Goal: Task Accomplishment & Management: Use online tool/utility

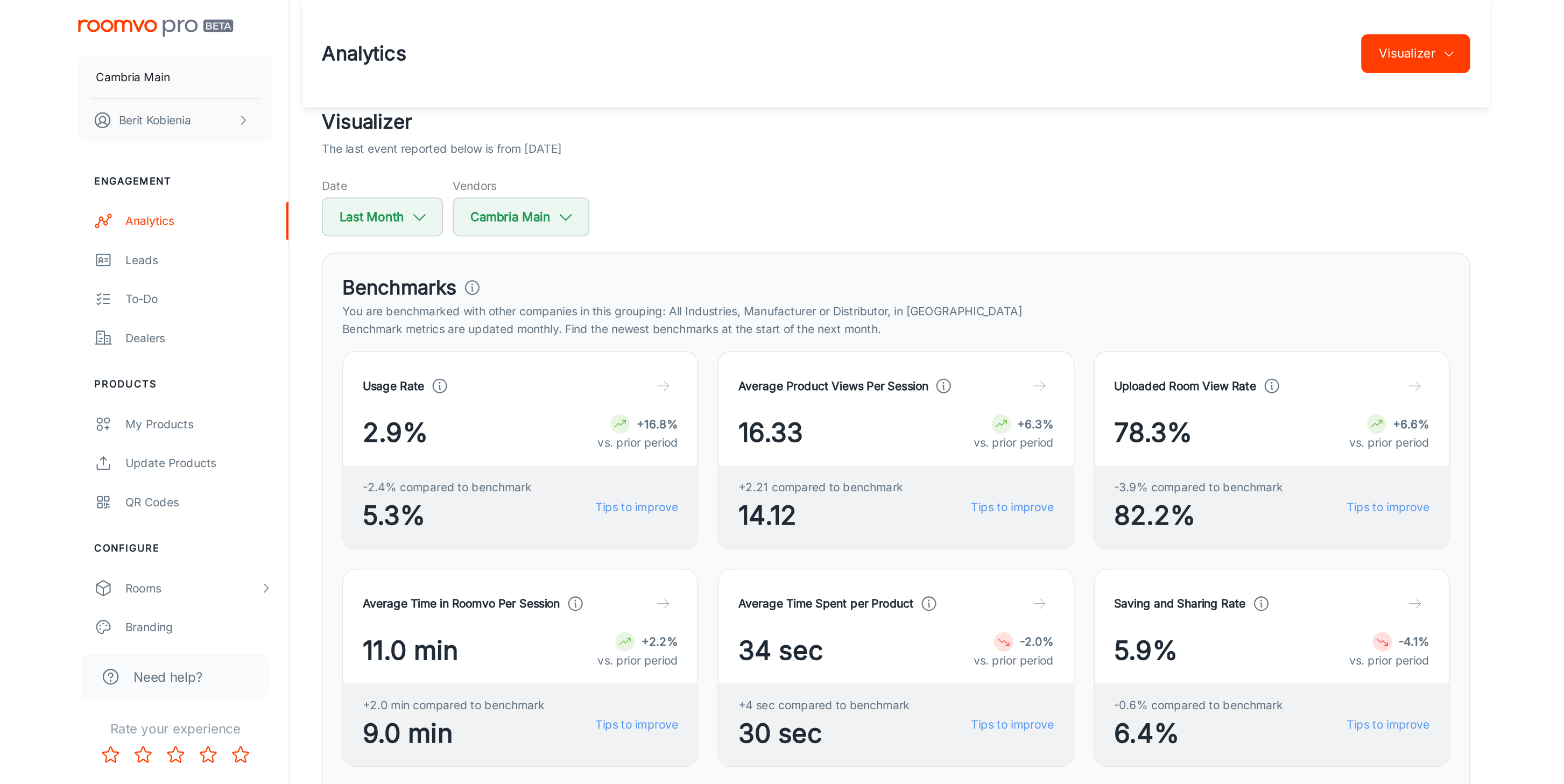
scroll to position [849, 0]
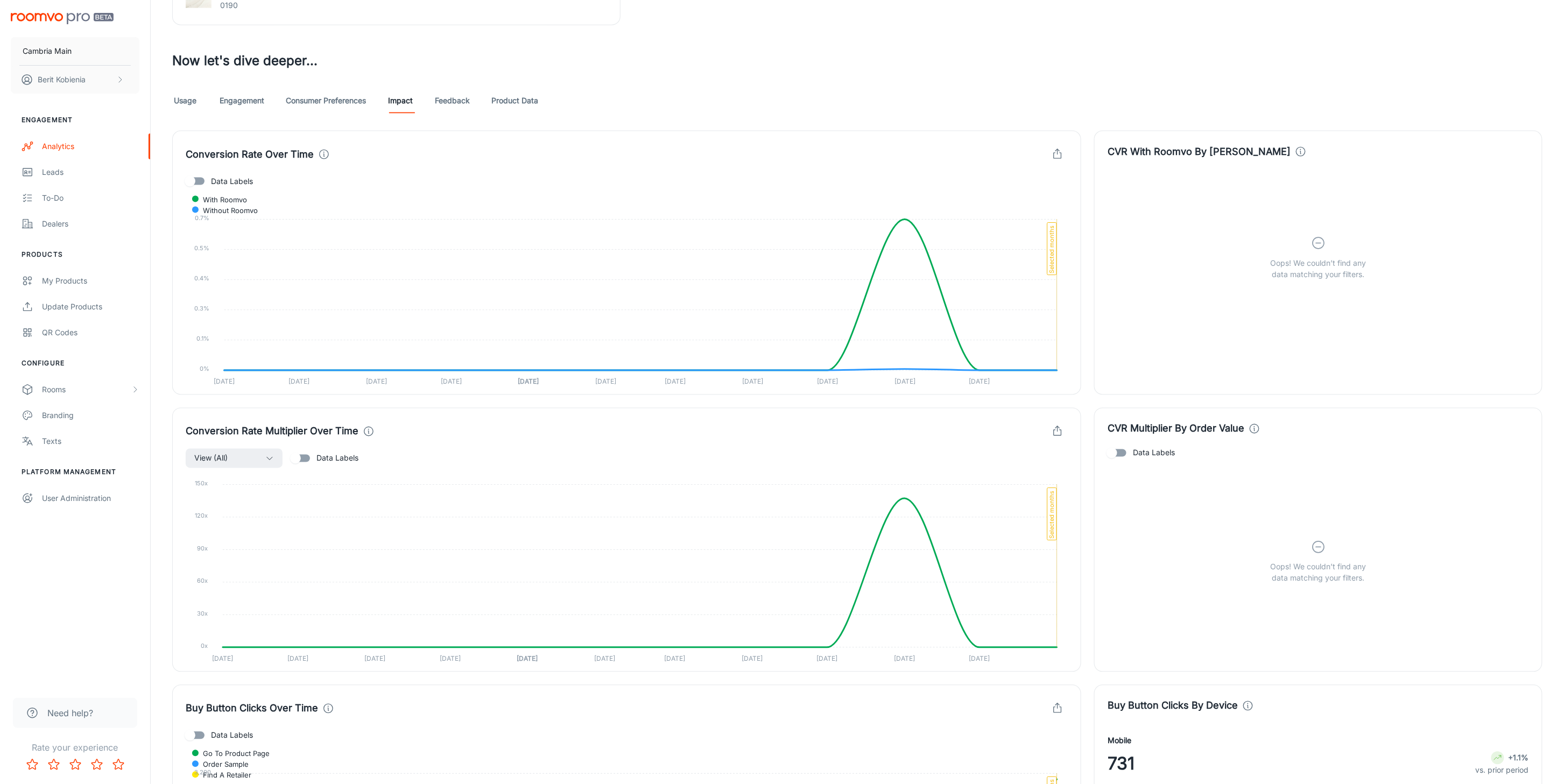
click at [517, 125] on div "Conversion Rate Over Time Data Labels With Roomvo Without Roomvo 0.7% 0.7% 0.5%…" at bounding box center [621, 256] width 922 height 277
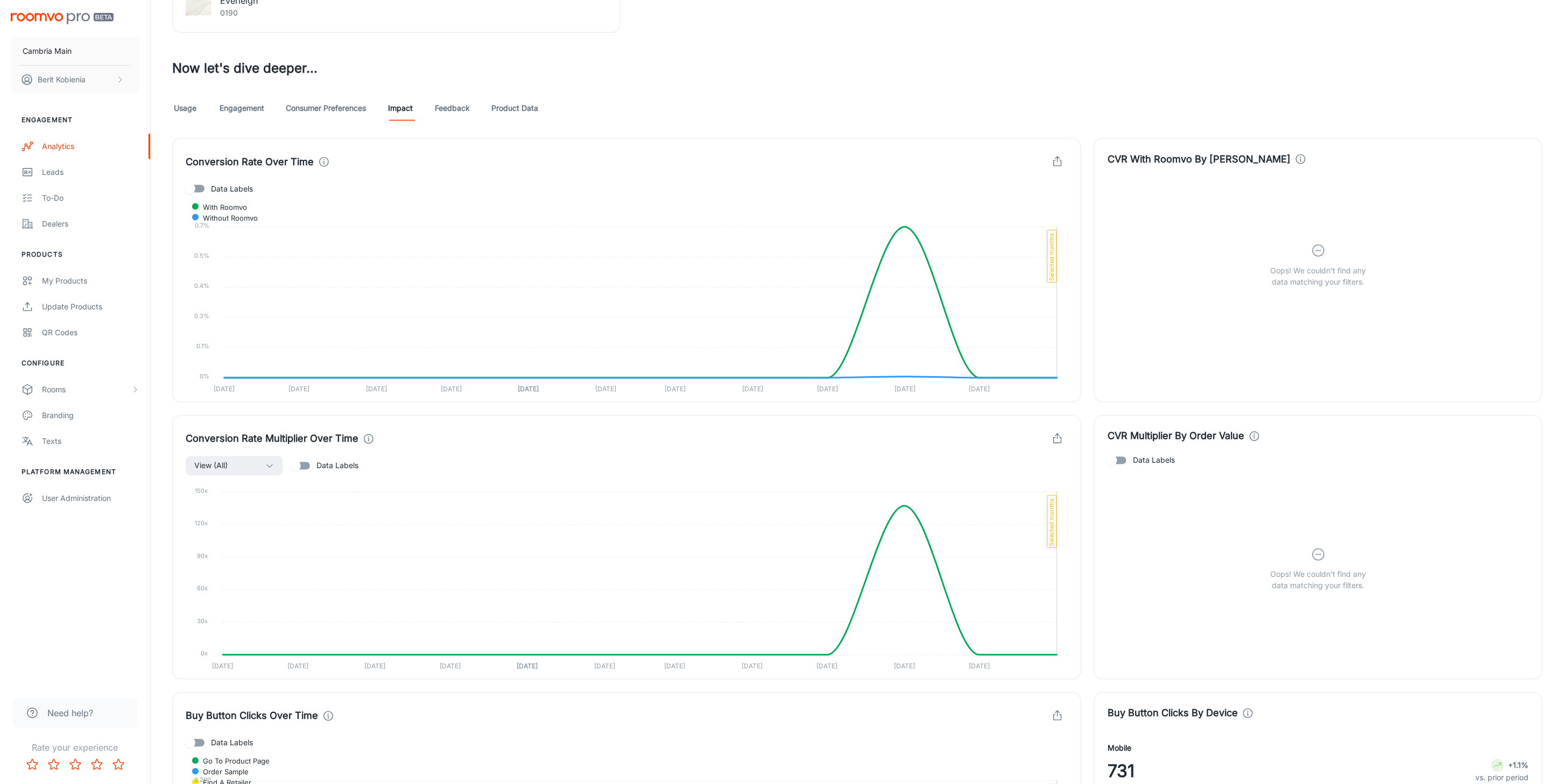
scroll to position [826, 0]
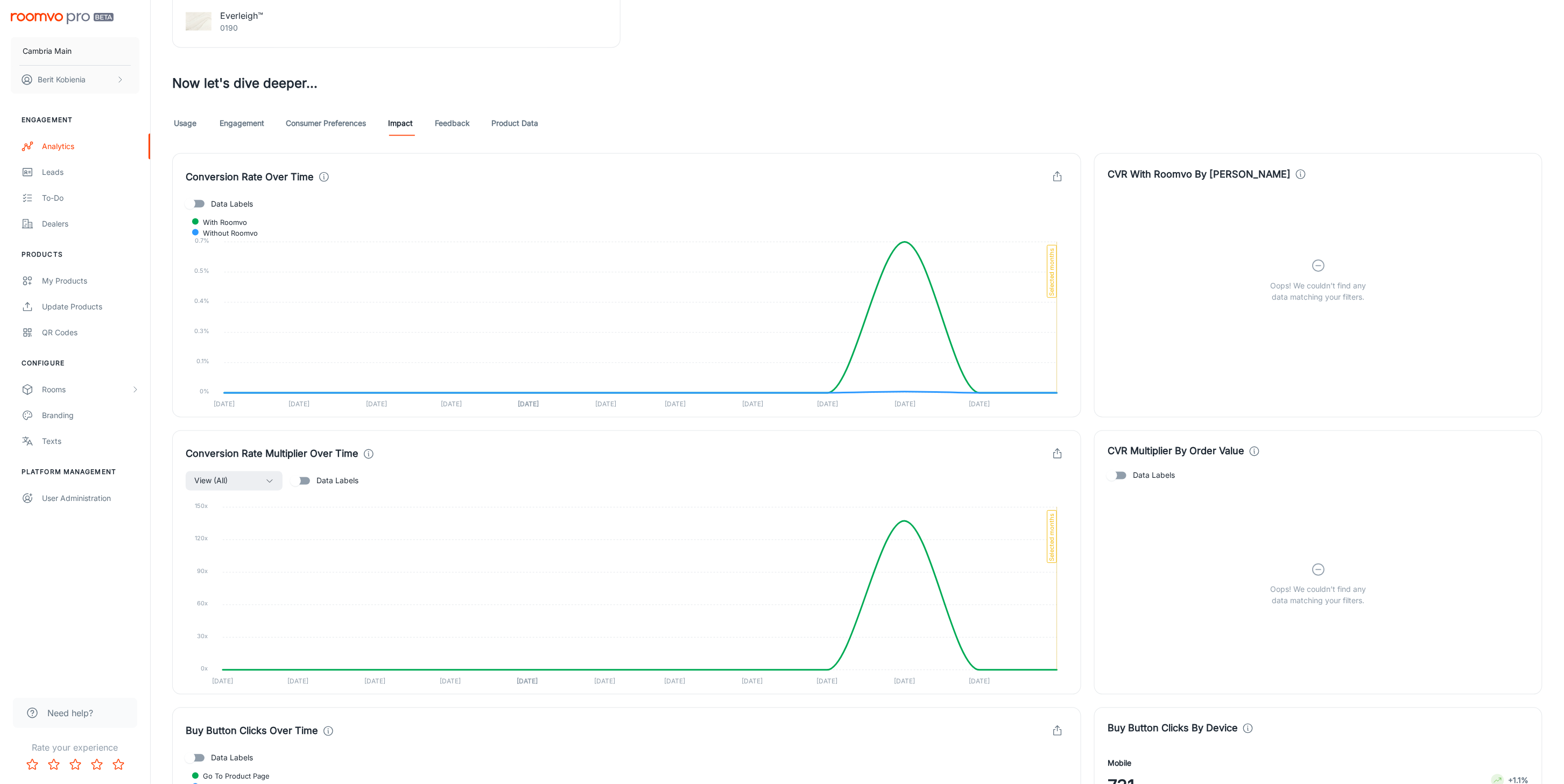
click at [489, 122] on div "Usage Engagement Consumer Preferences Impact Feedback Product Data" at bounding box center [857, 123] width 1370 height 26
click at [507, 126] on link "Product Data" at bounding box center [515, 123] width 47 height 26
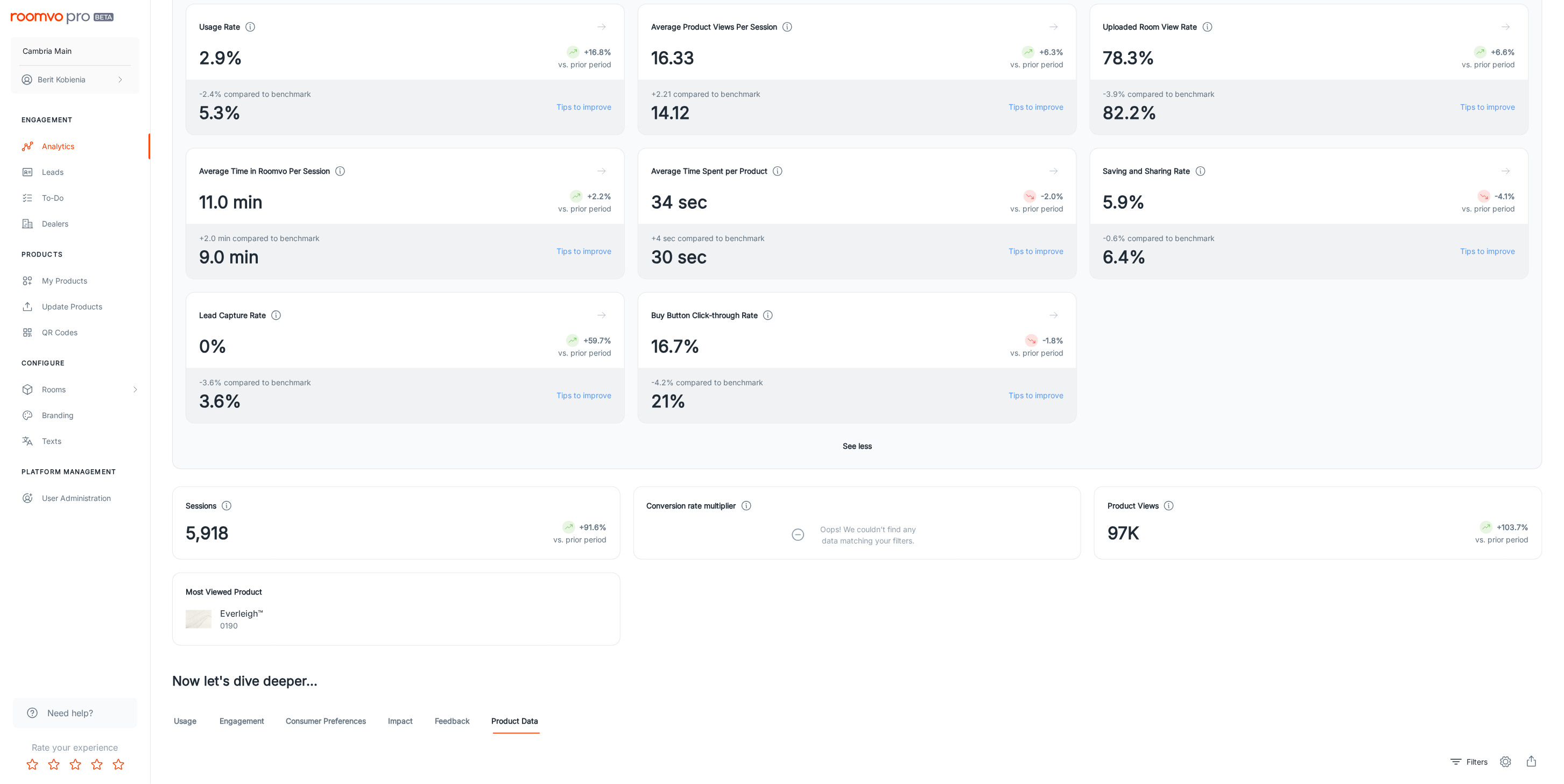
scroll to position [502, 0]
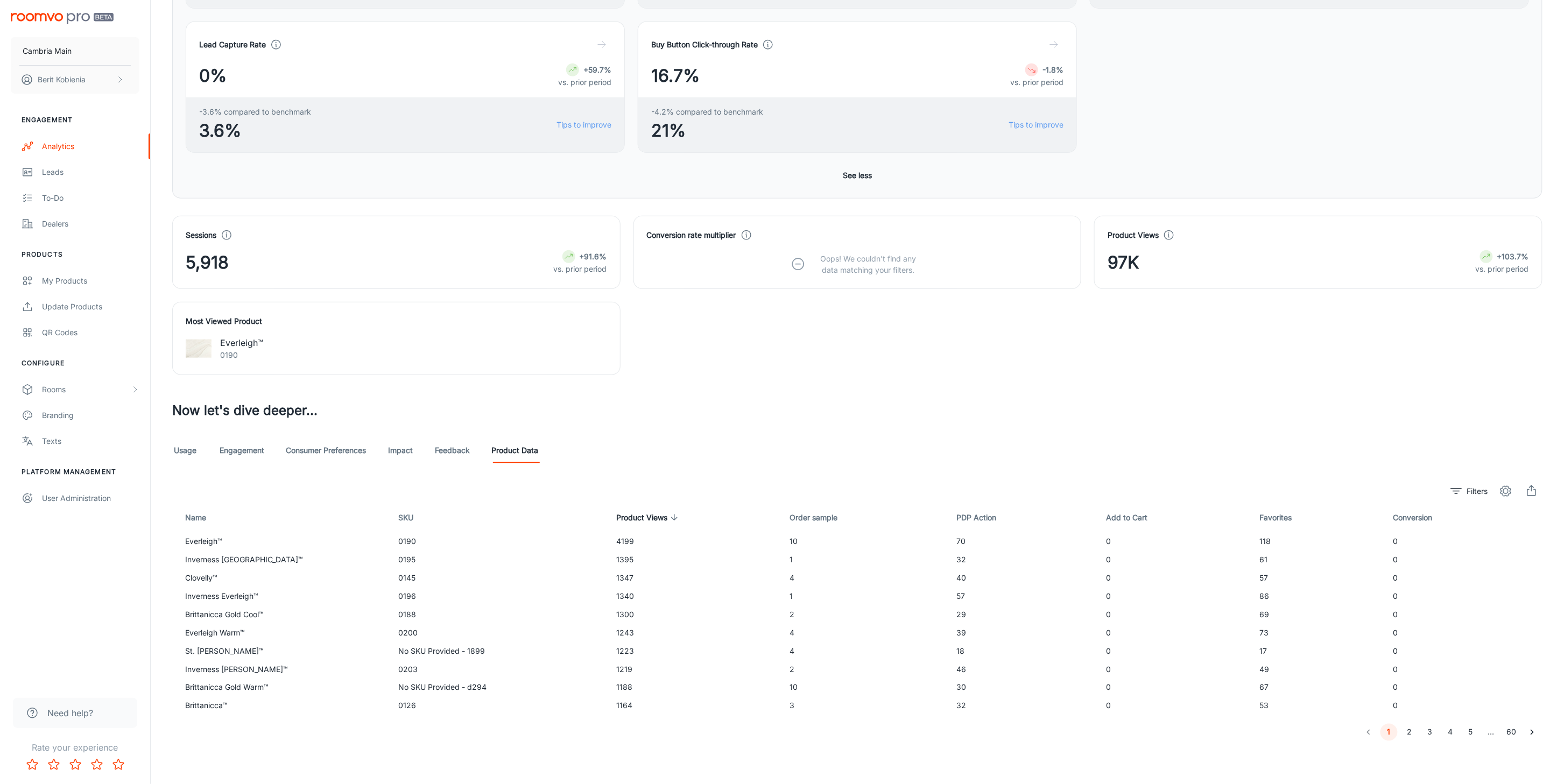
click at [326, 452] on link "Consumer Preferences" at bounding box center [325, 450] width 80 height 26
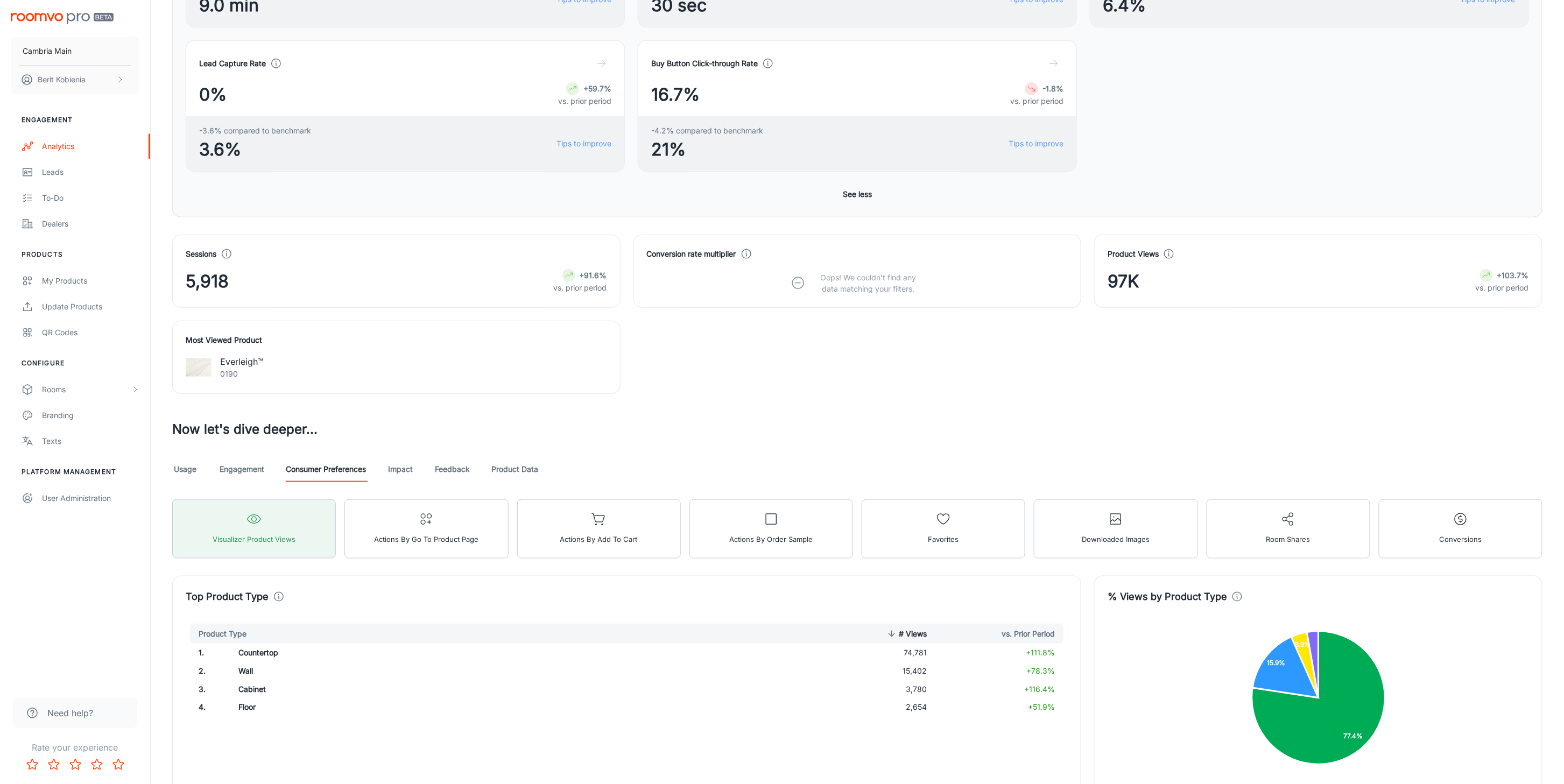
scroll to position [450, 0]
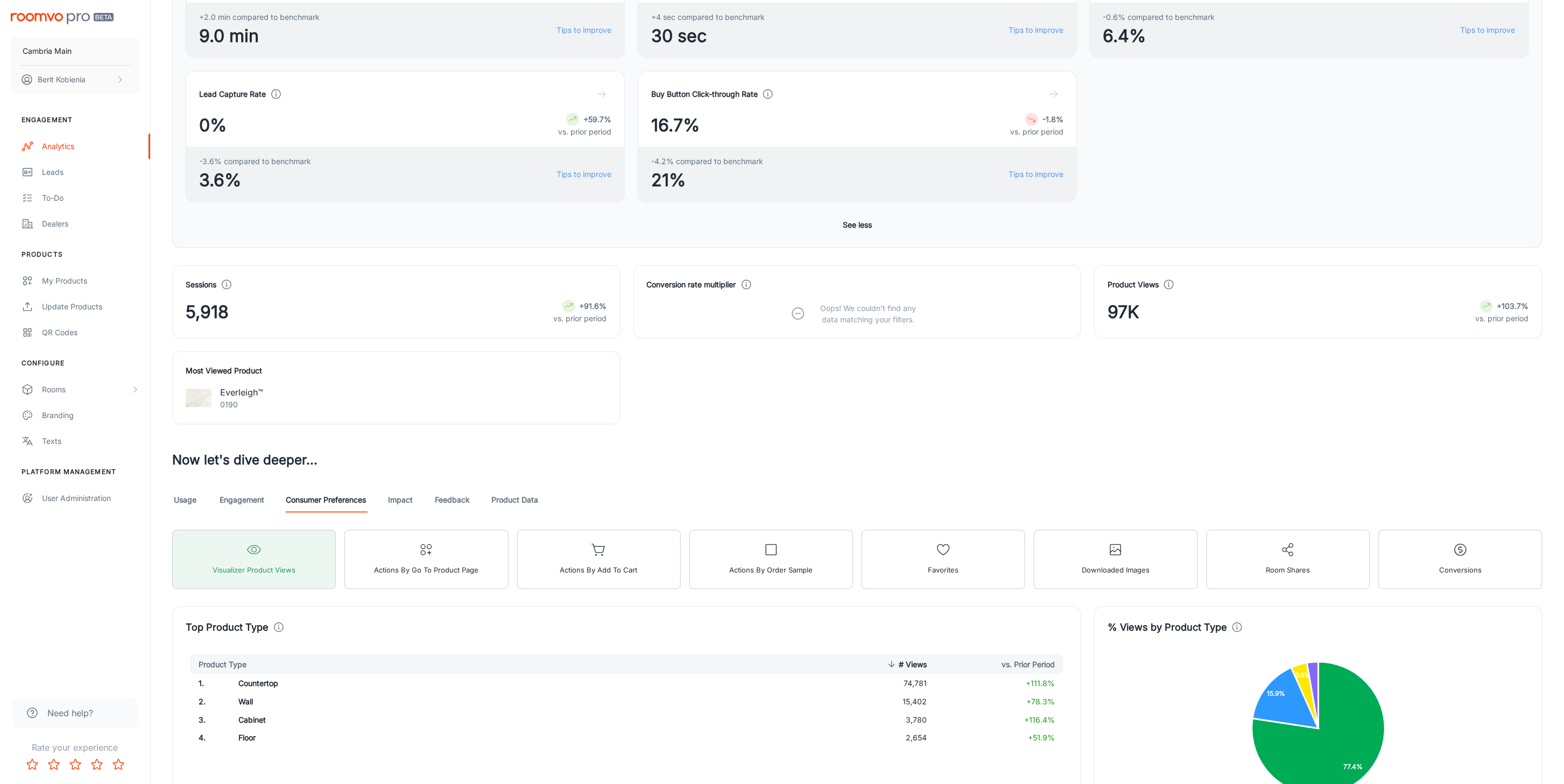
click at [383, 507] on div "Usage Engagement Consumer Preferences Impact Feedback Product Data" at bounding box center [857, 500] width 1370 height 26
click at [453, 506] on link "Feedback" at bounding box center [452, 500] width 35 height 26
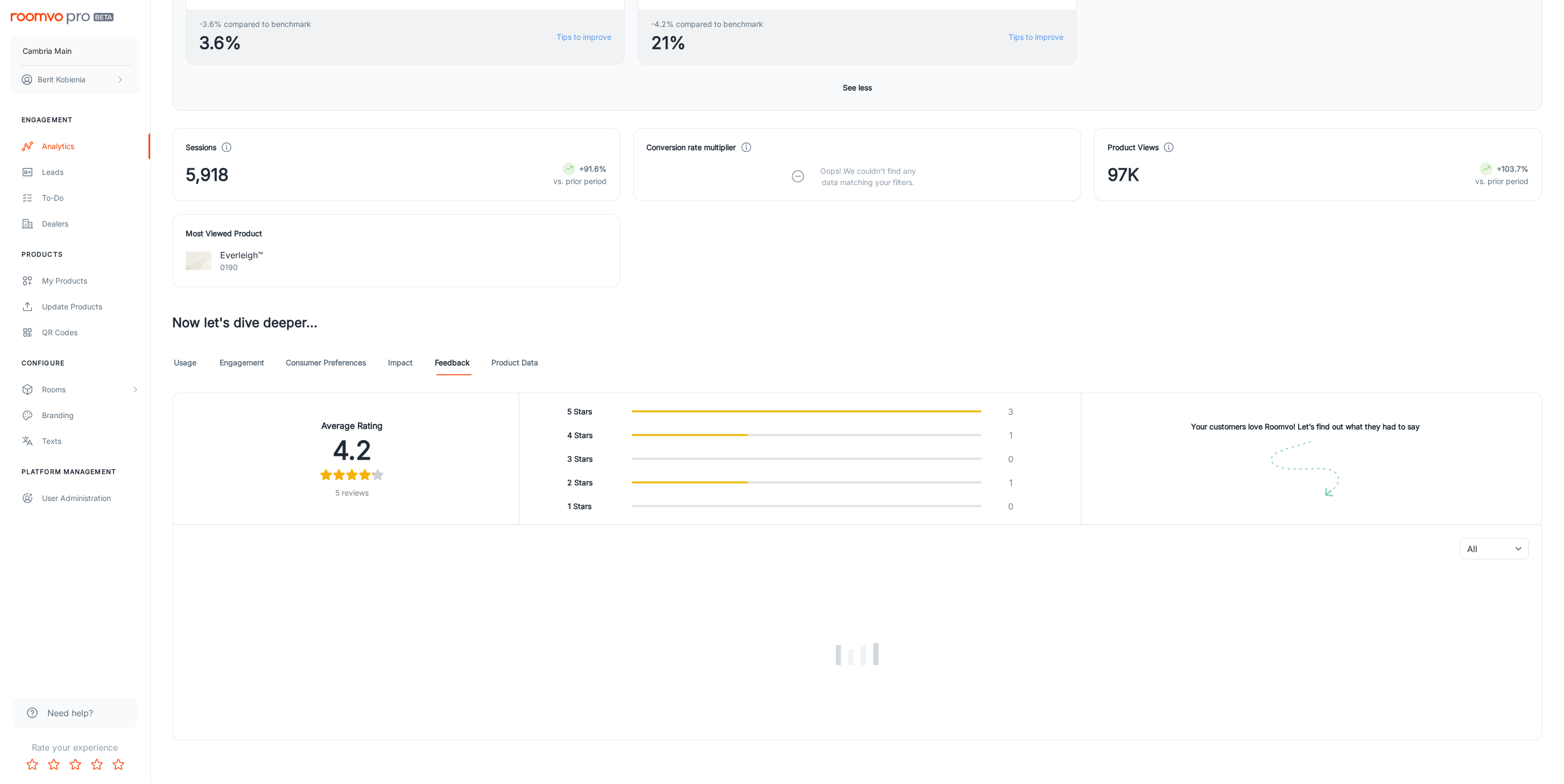
scroll to position [714, 0]
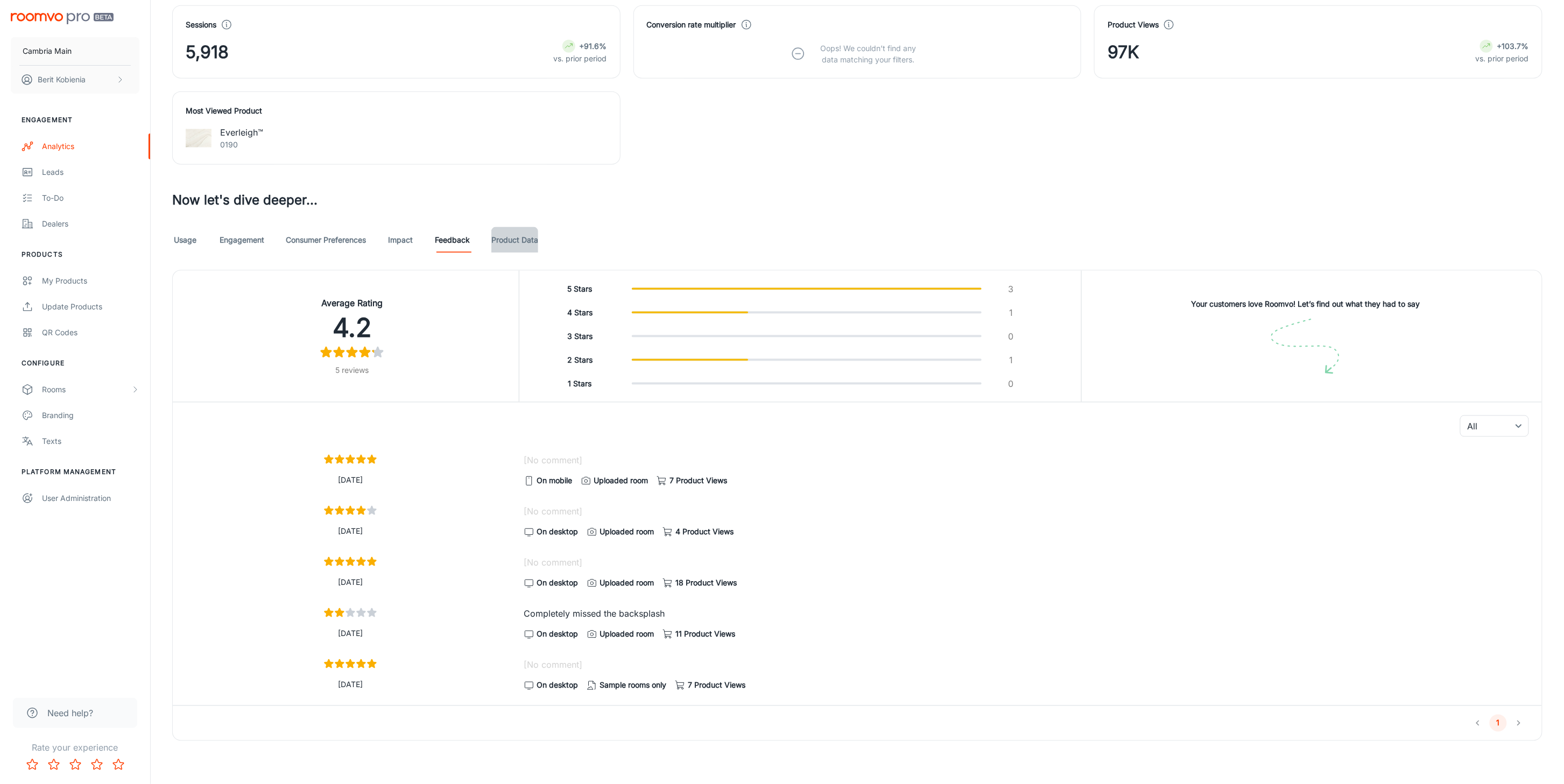
click at [493, 245] on link "Product Data" at bounding box center [515, 240] width 47 height 26
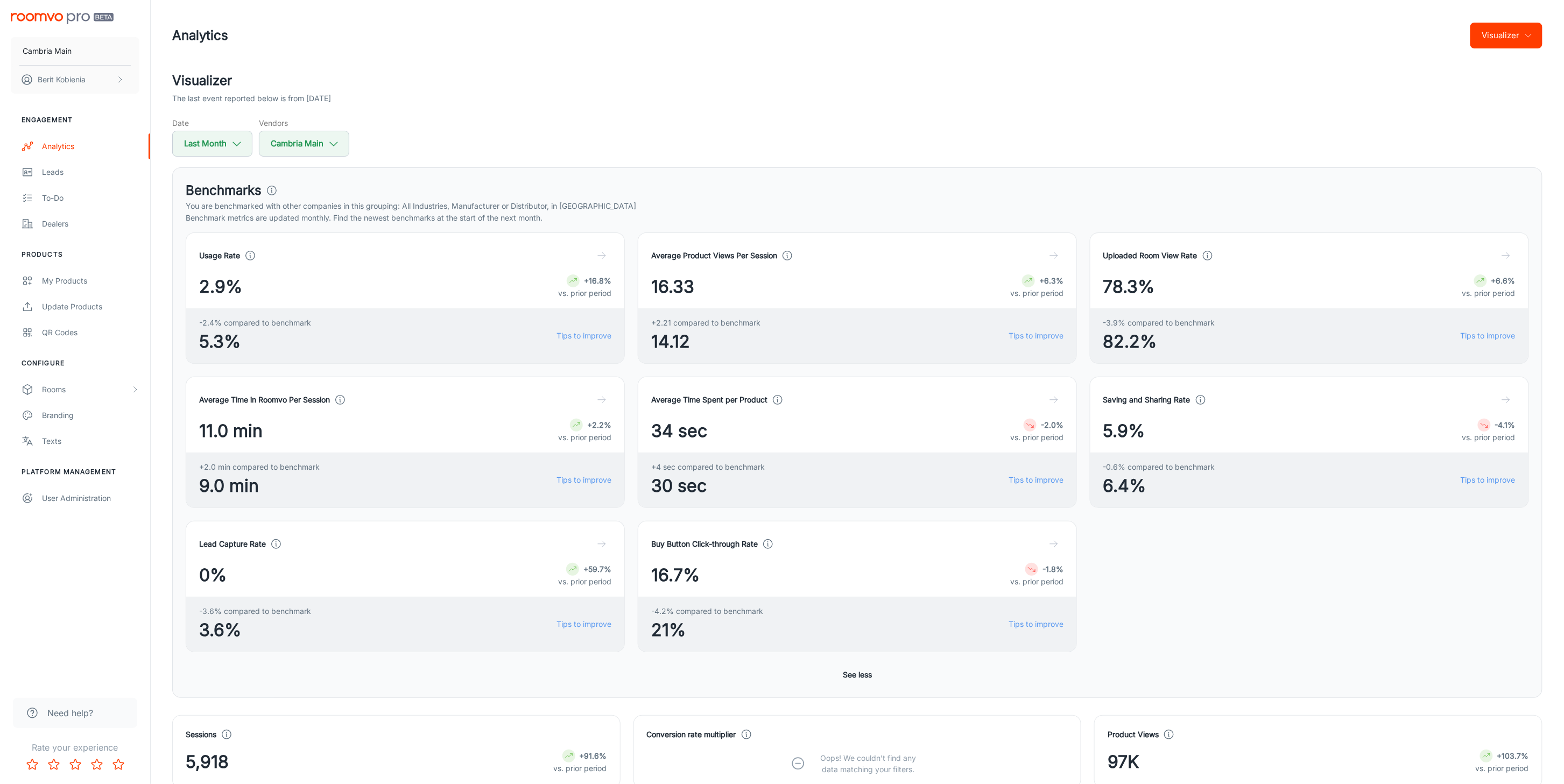
scroll to position [502, 0]
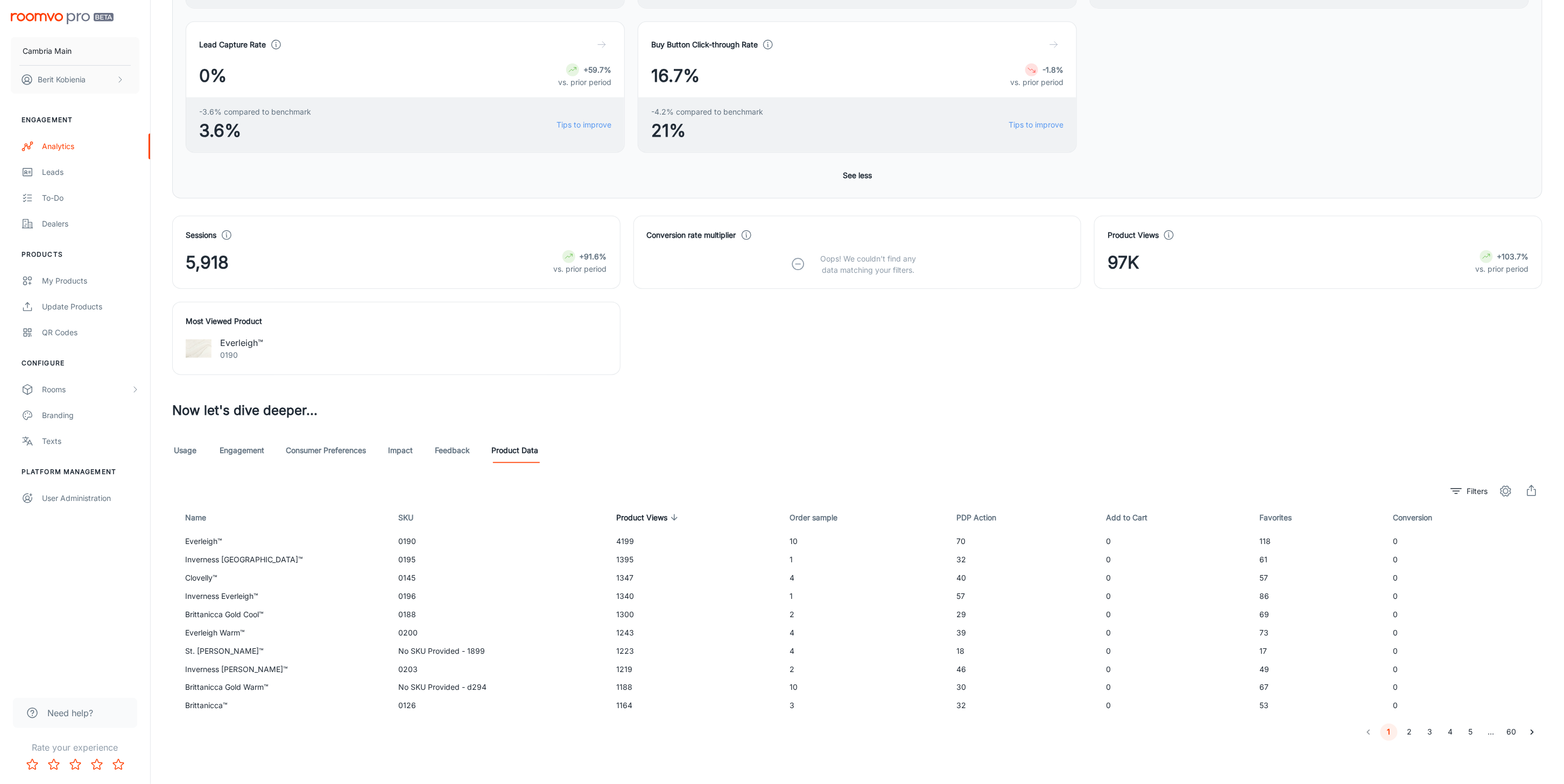
click at [954, 493] on icon "export" at bounding box center [1532, 491] width 13 height 13
click at [183, 450] on link "Usage" at bounding box center [185, 450] width 26 height 26
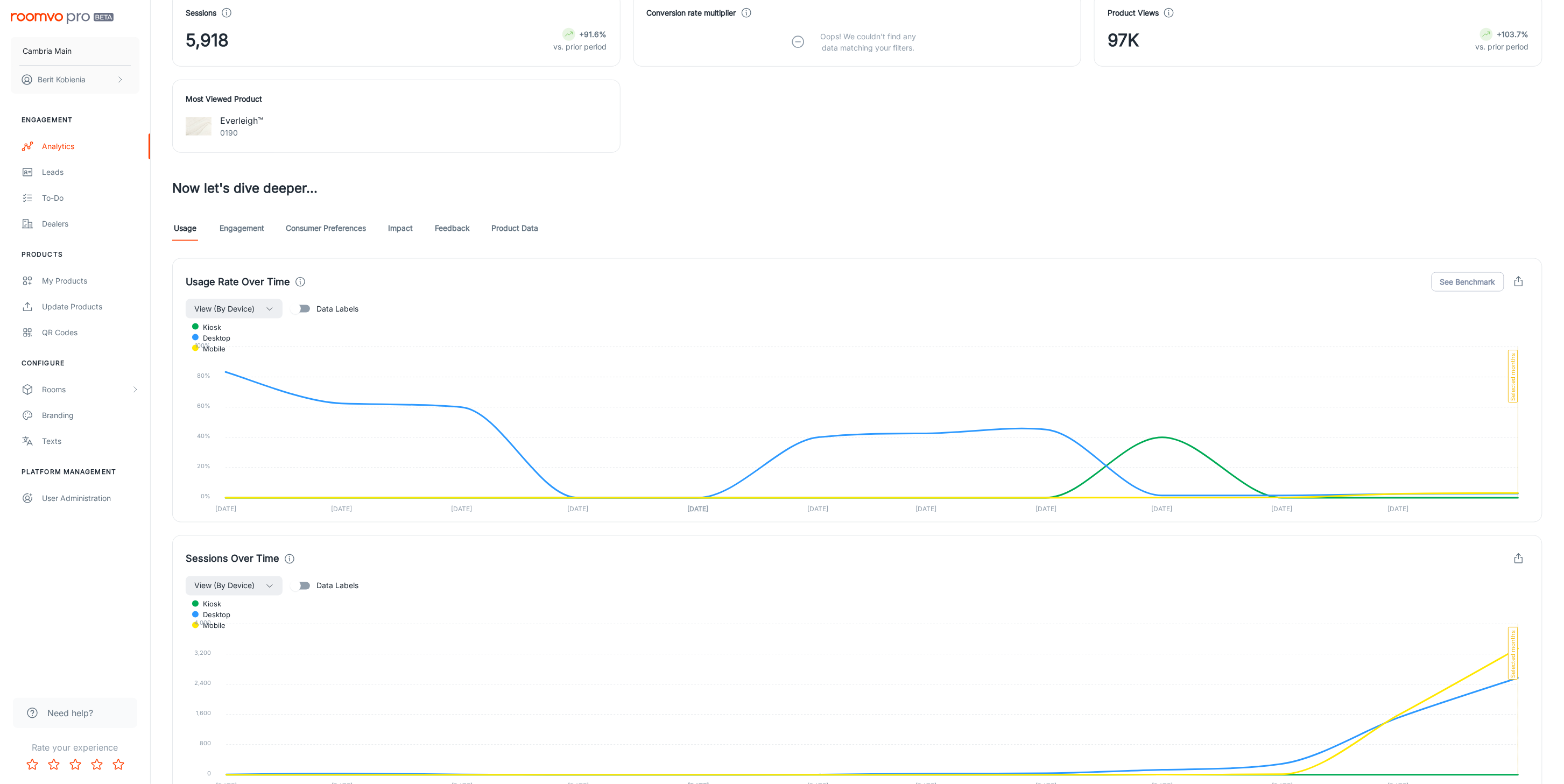
scroll to position [702, 0]
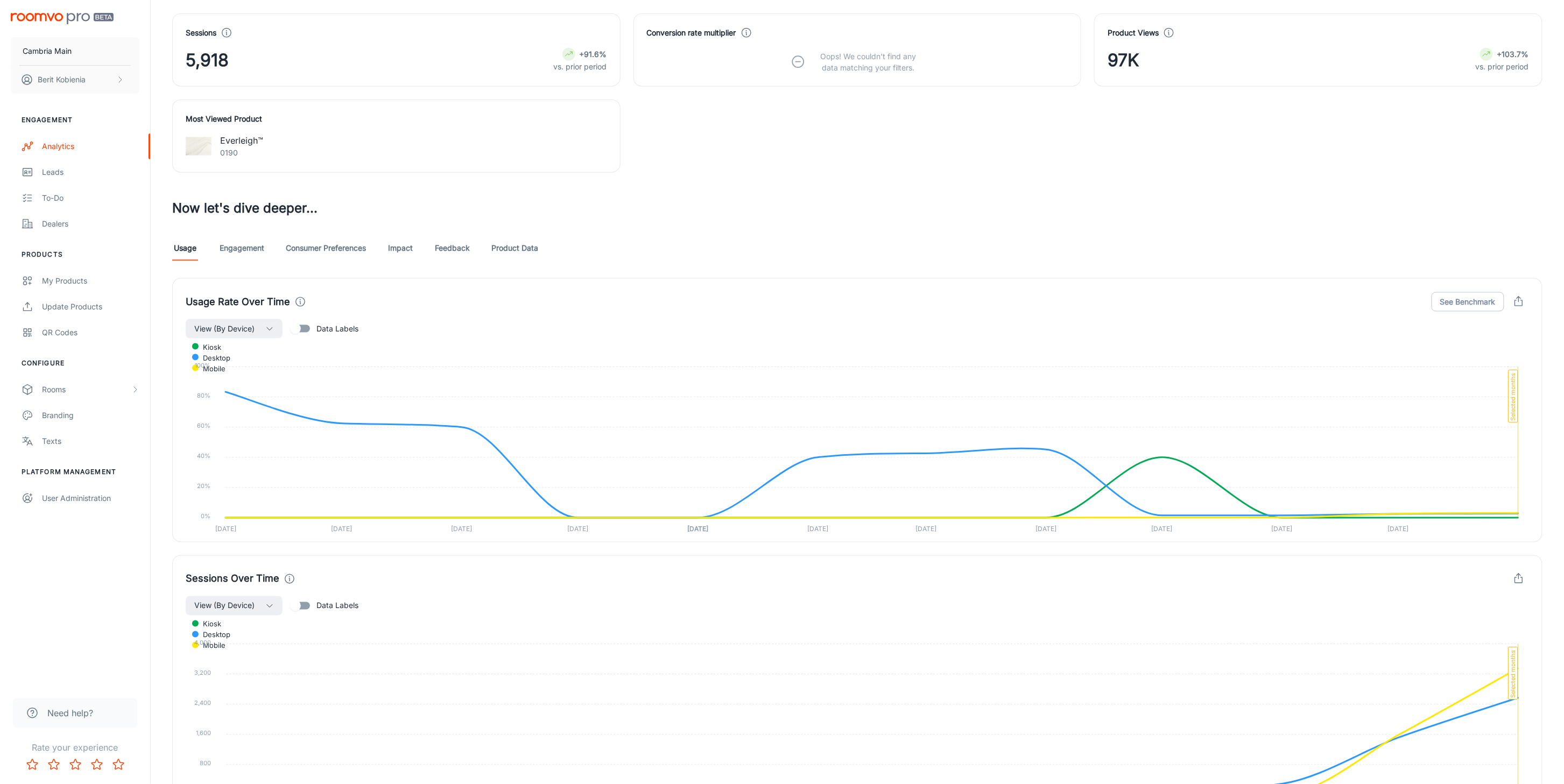
click at [233, 251] on link "Engagement" at bounding box center [242, 248] width 45 height 26
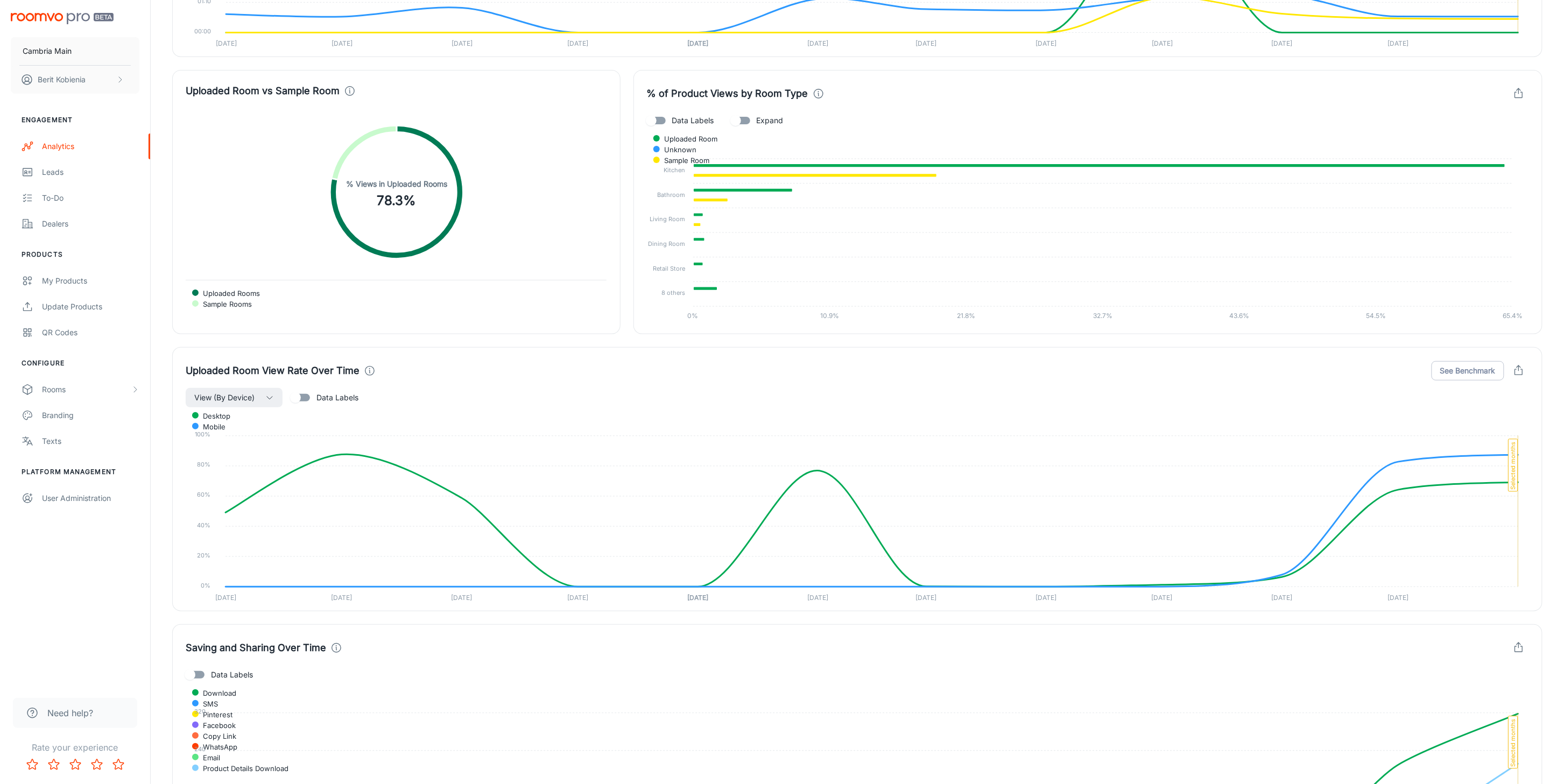
scroll to position [2328, 0]
click at [272, 407] on button "View (By Device)" at bounding box center [234, 400] width 97 height 20
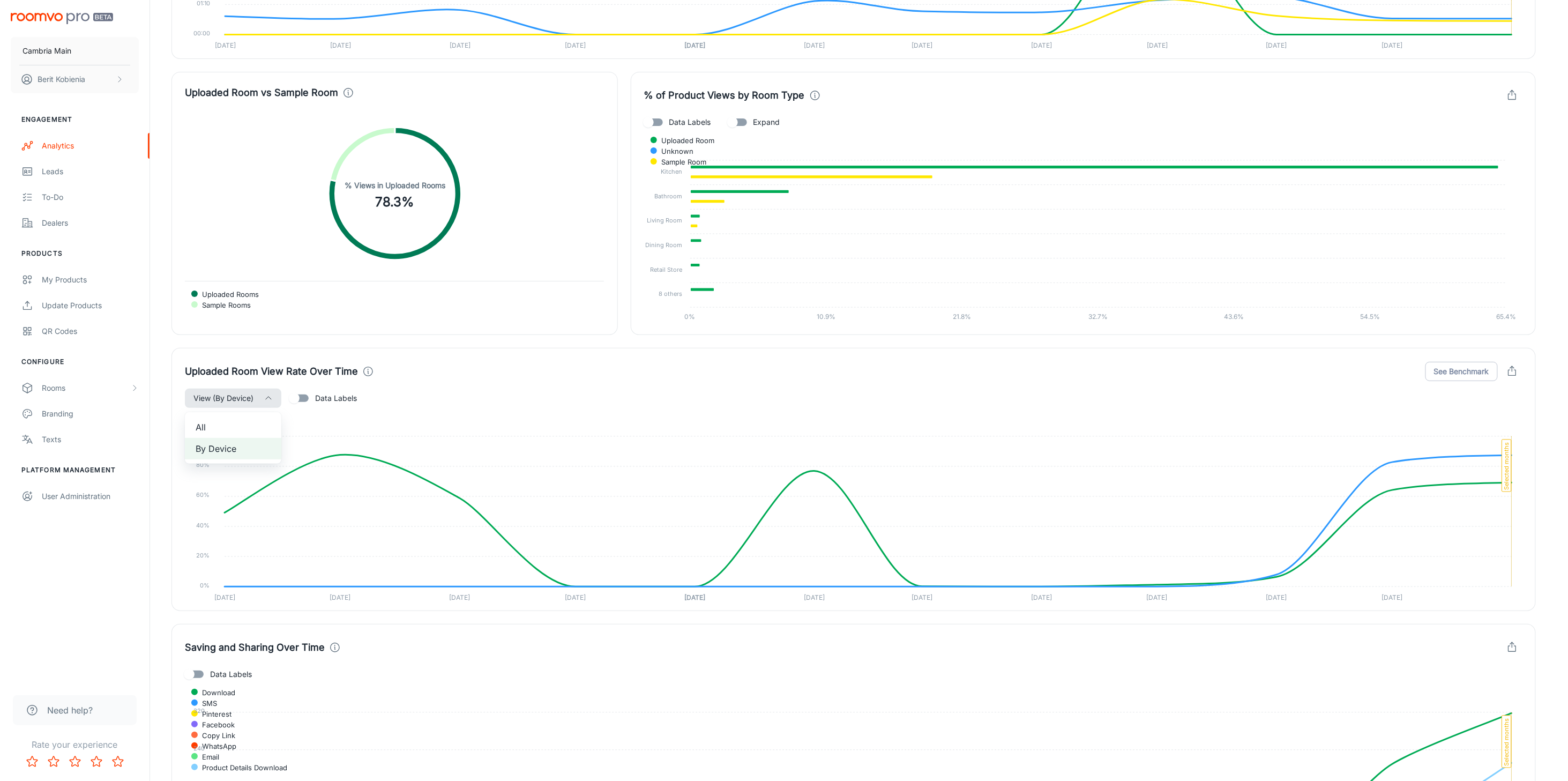
click at [274, 405] on div at bounding box center [784, 390] width 1568 height 781
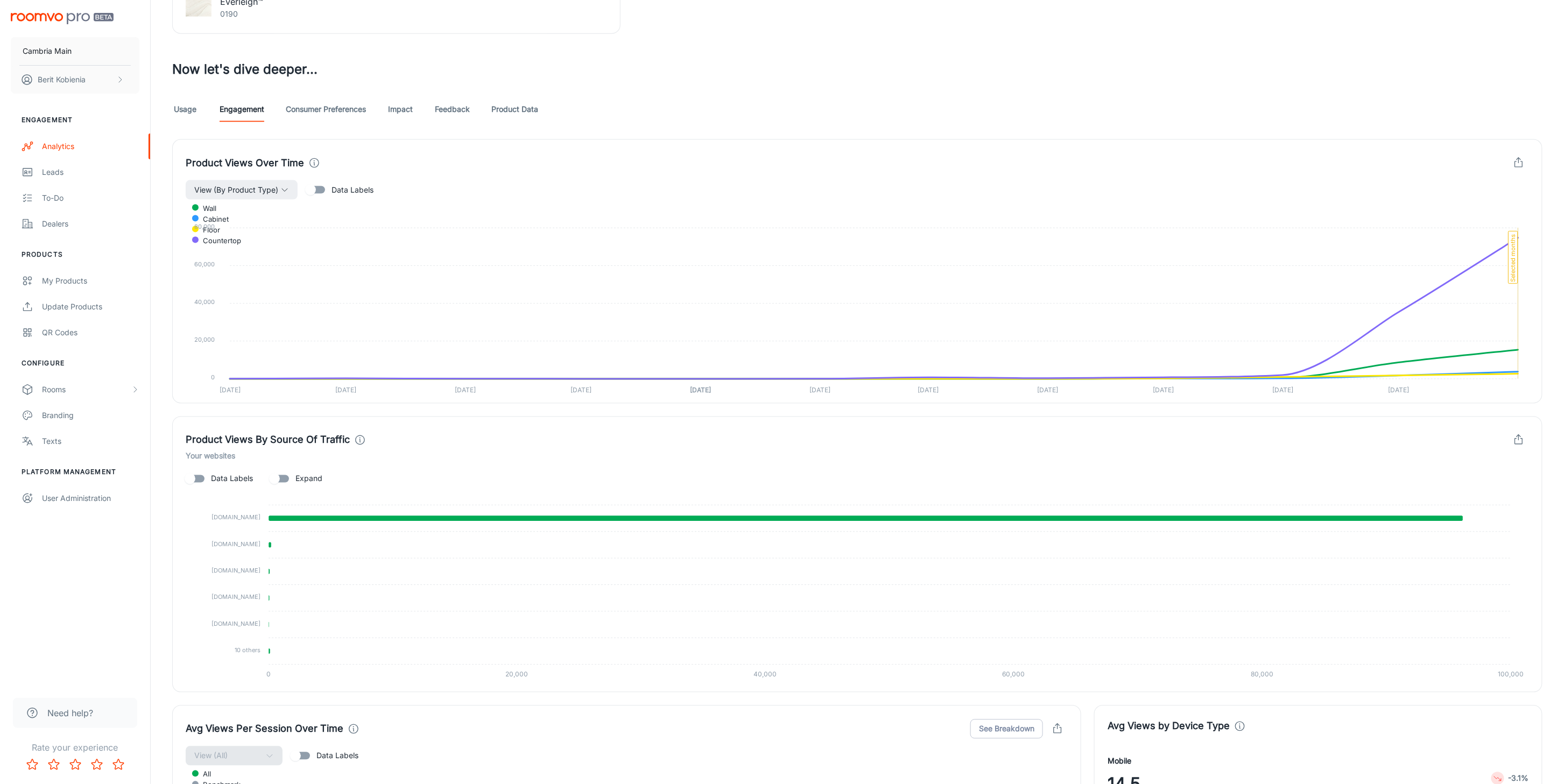
scroll to position [841, 0]
click at [335, 113] on link "Consumer Preferences" at bounding box center [325, 108] width 80 height 26
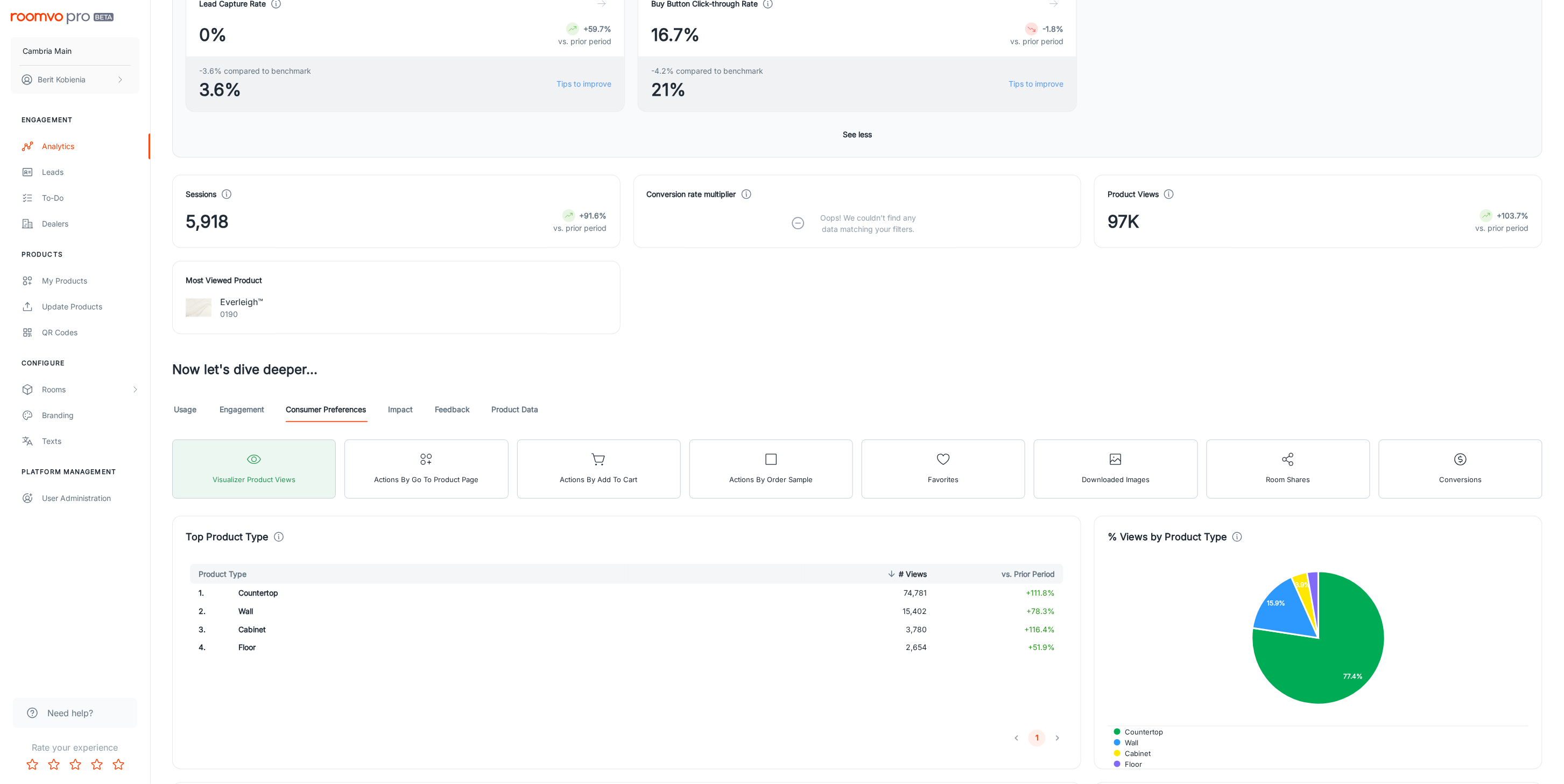
scroll to position [476, 0]
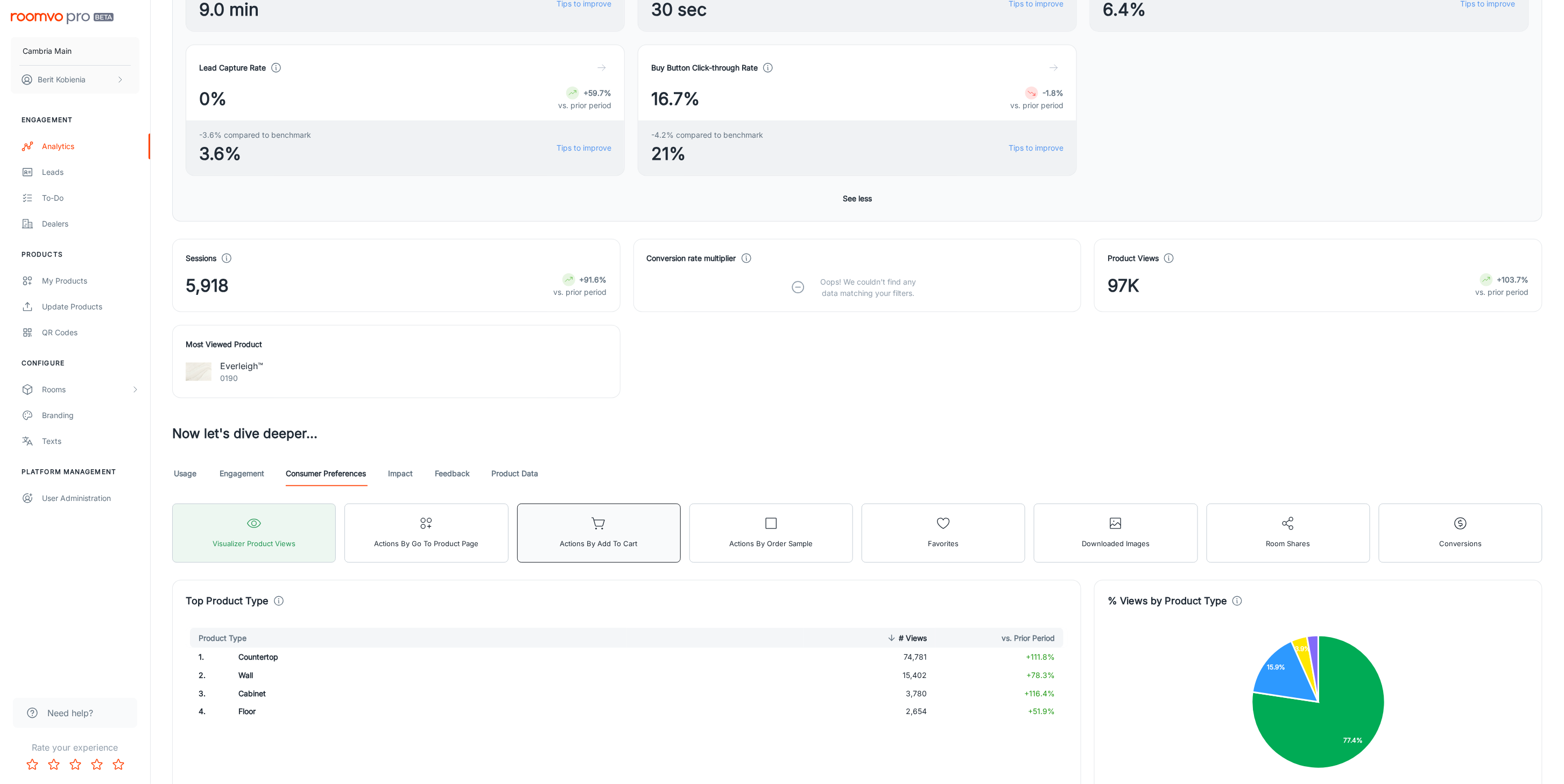
click at [591, 519] on button "Actions by Add to Cart" at bounding box center [599, 533] width 164 height 59
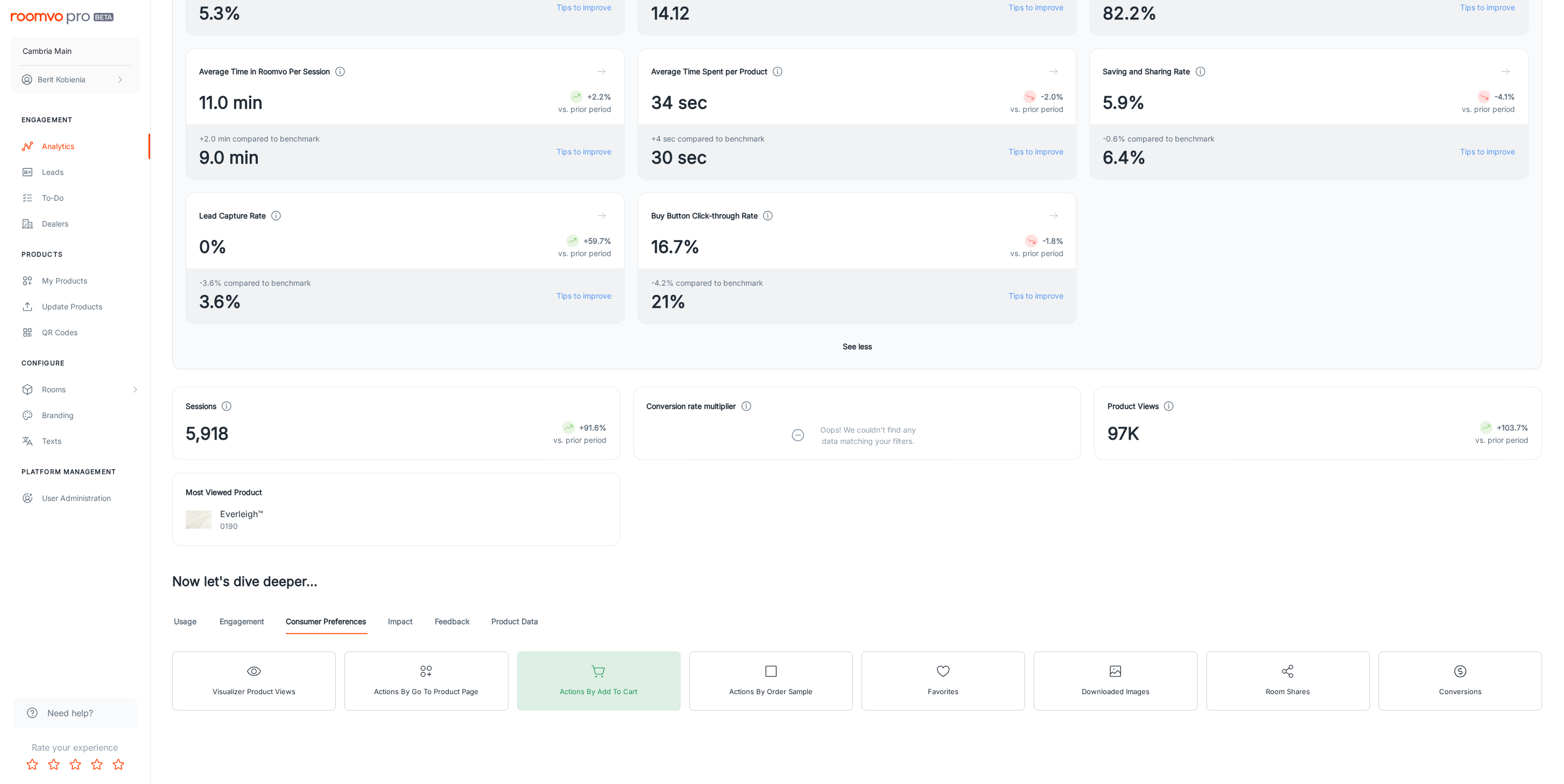
scroll to position [331, 0]
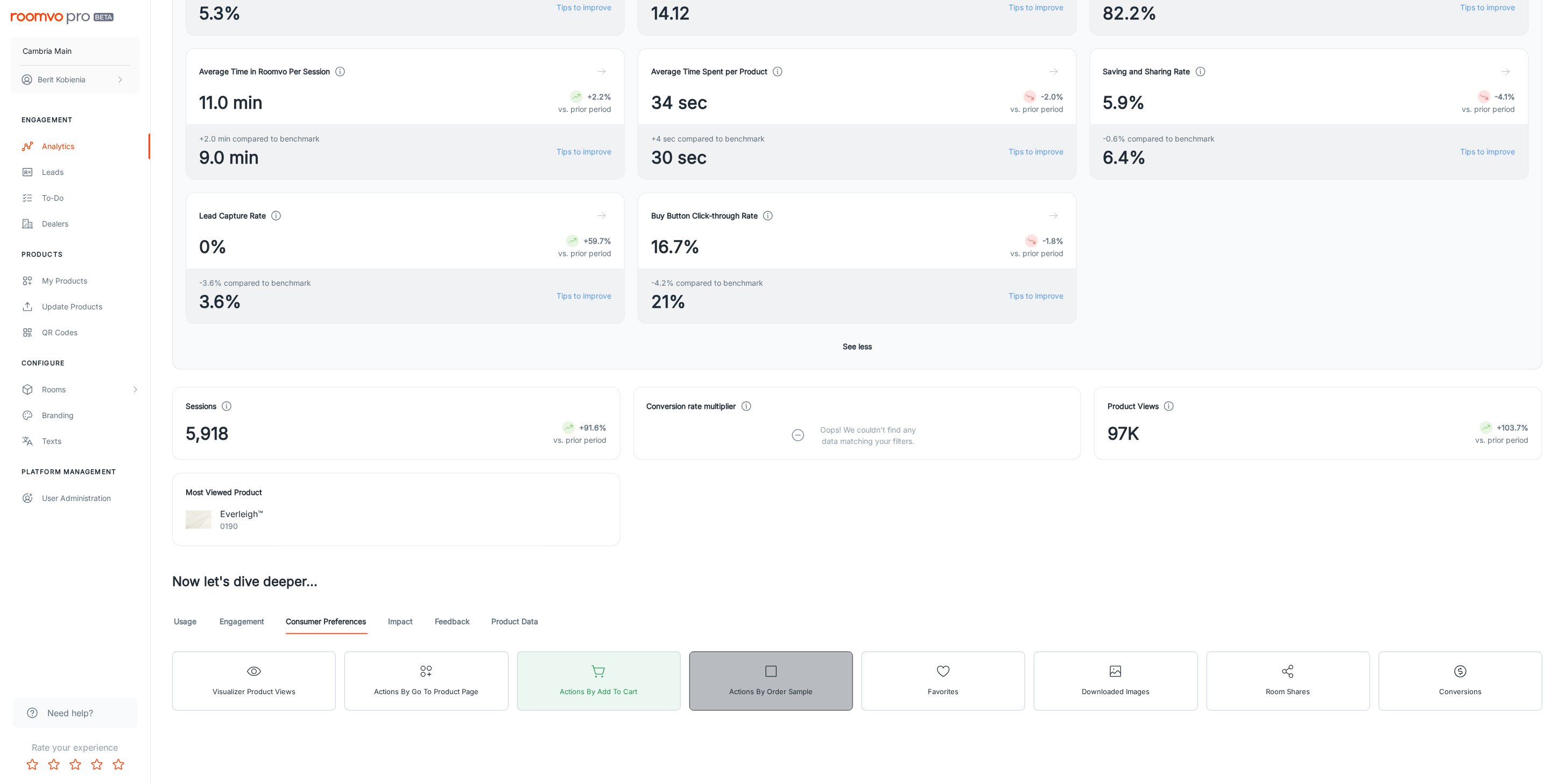
click at [702, 519] on button "Actions by Order sample" at bounding box center [772, 681] width 164 height 59
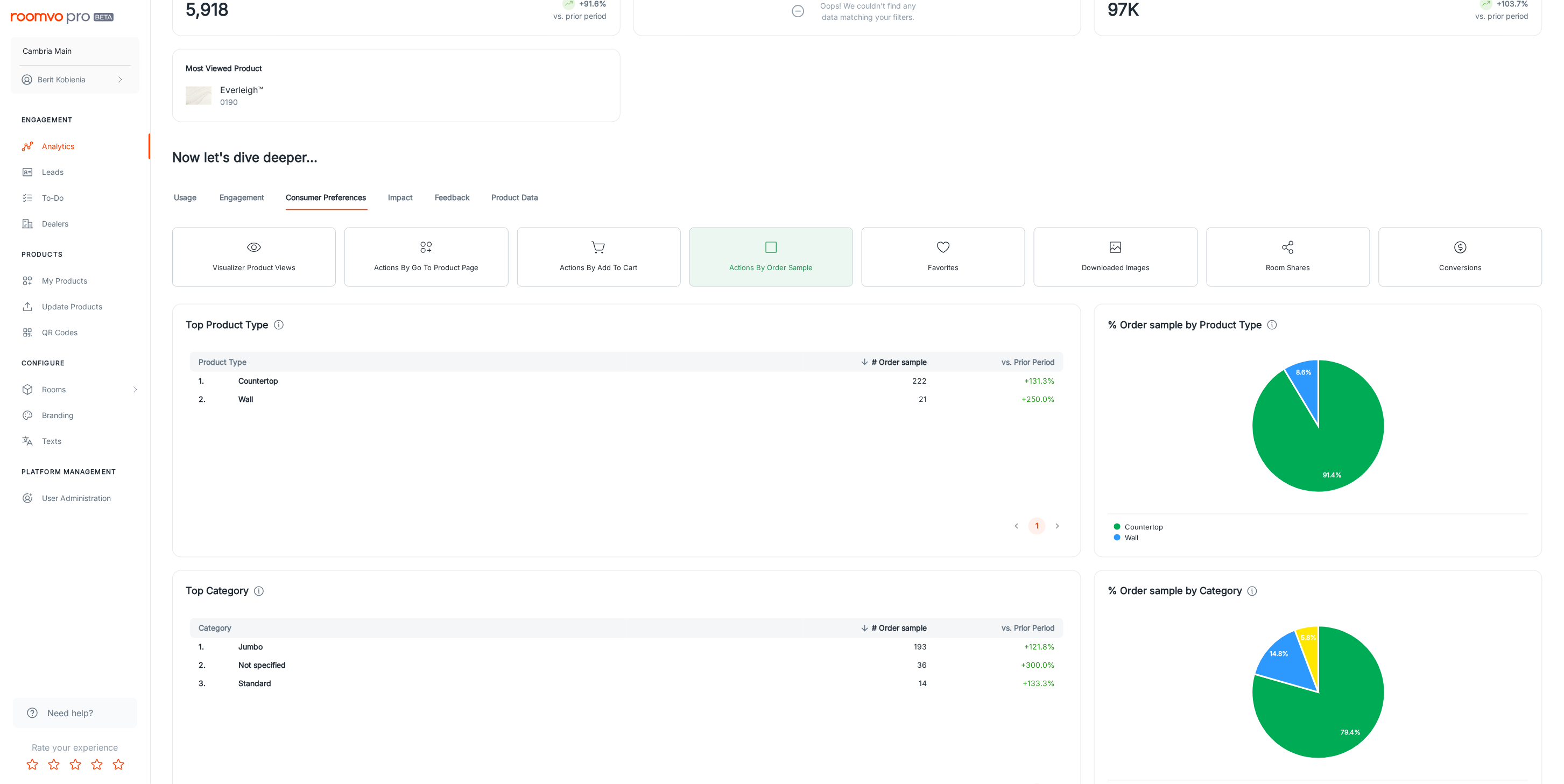
scroll to position [746, 0]
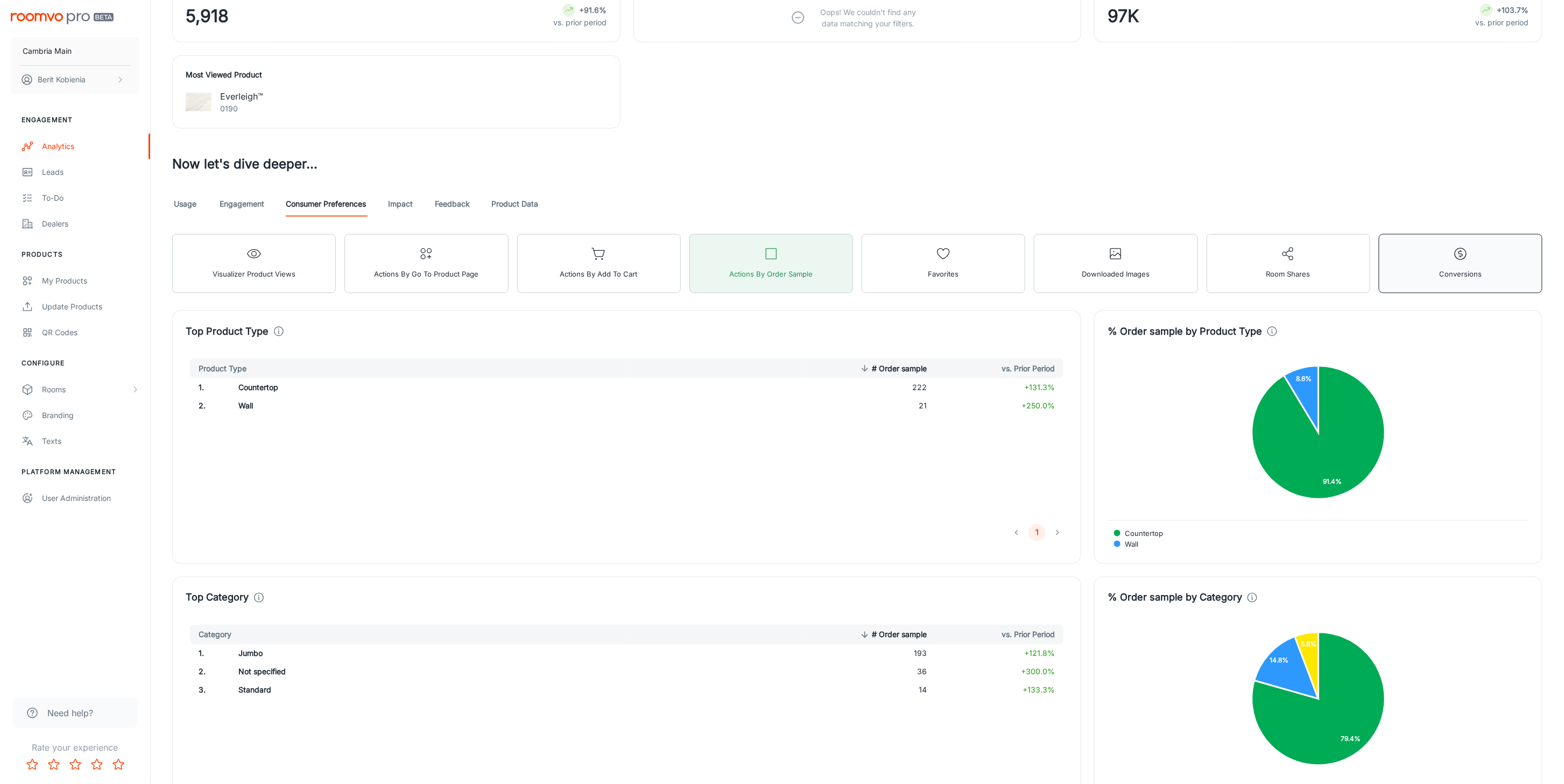
click at [954, 249] on button "Conversions" at bounding box center [1461, 263] width 164 height 59
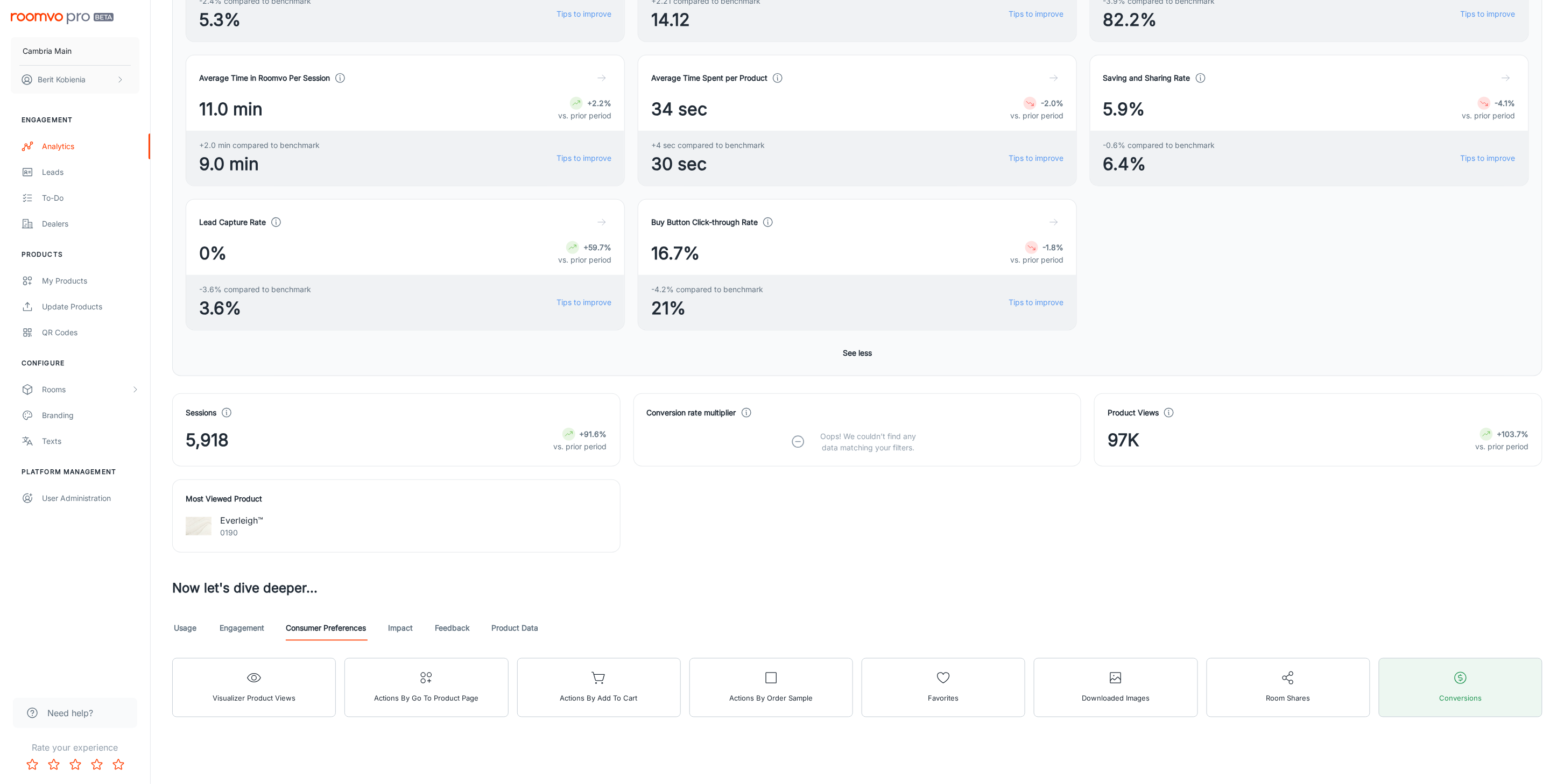
scroll to position [331, 0]
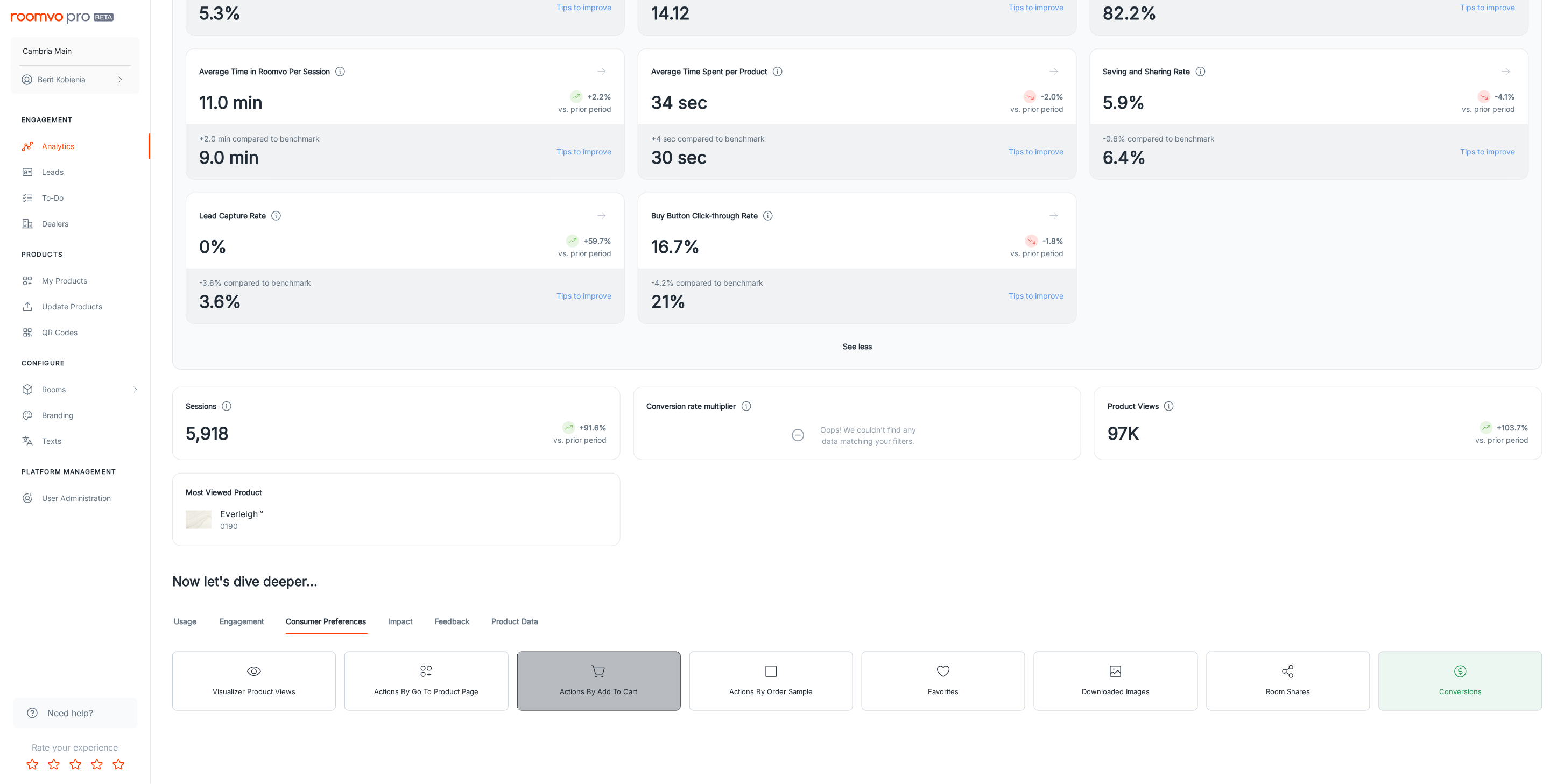
click at [592, 519] on button "Actions by Add to Cart" at bounding box center [599, 681] width 164 height 59
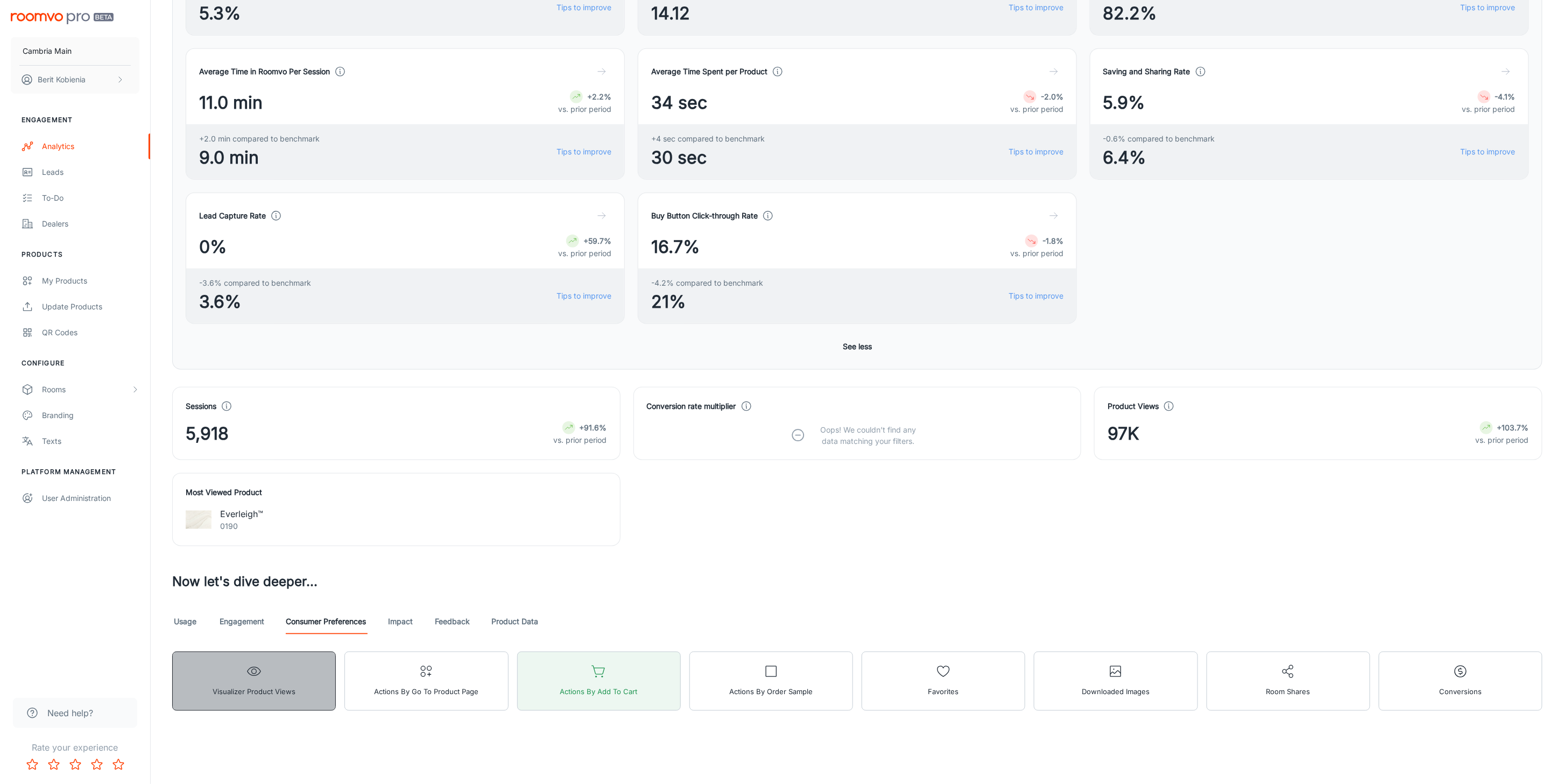
click at [281, 519] on span "Visualizer Product Views" at bounding box center [254, 691] width 83 height 14
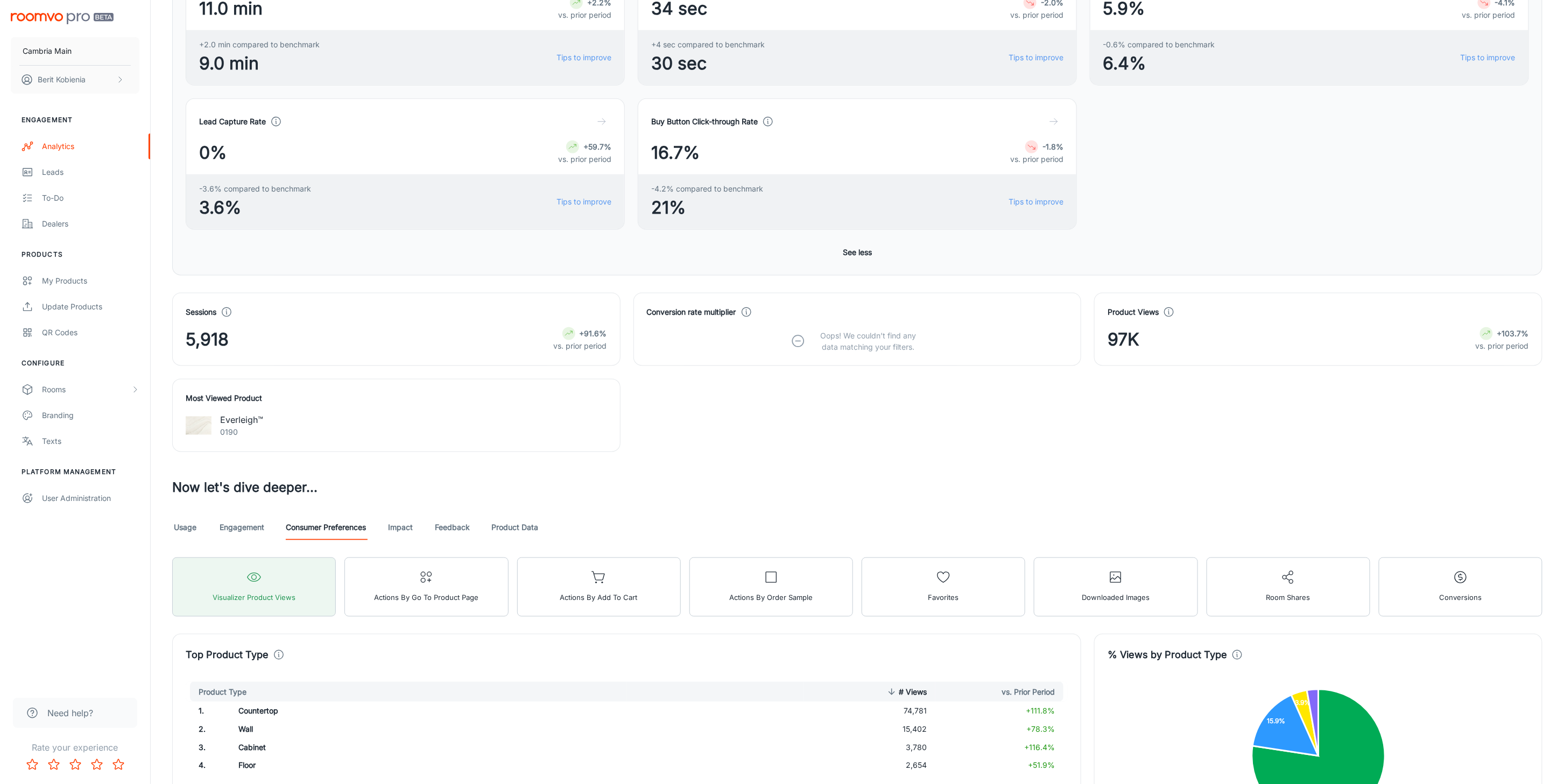
scroll to position [418, 0]
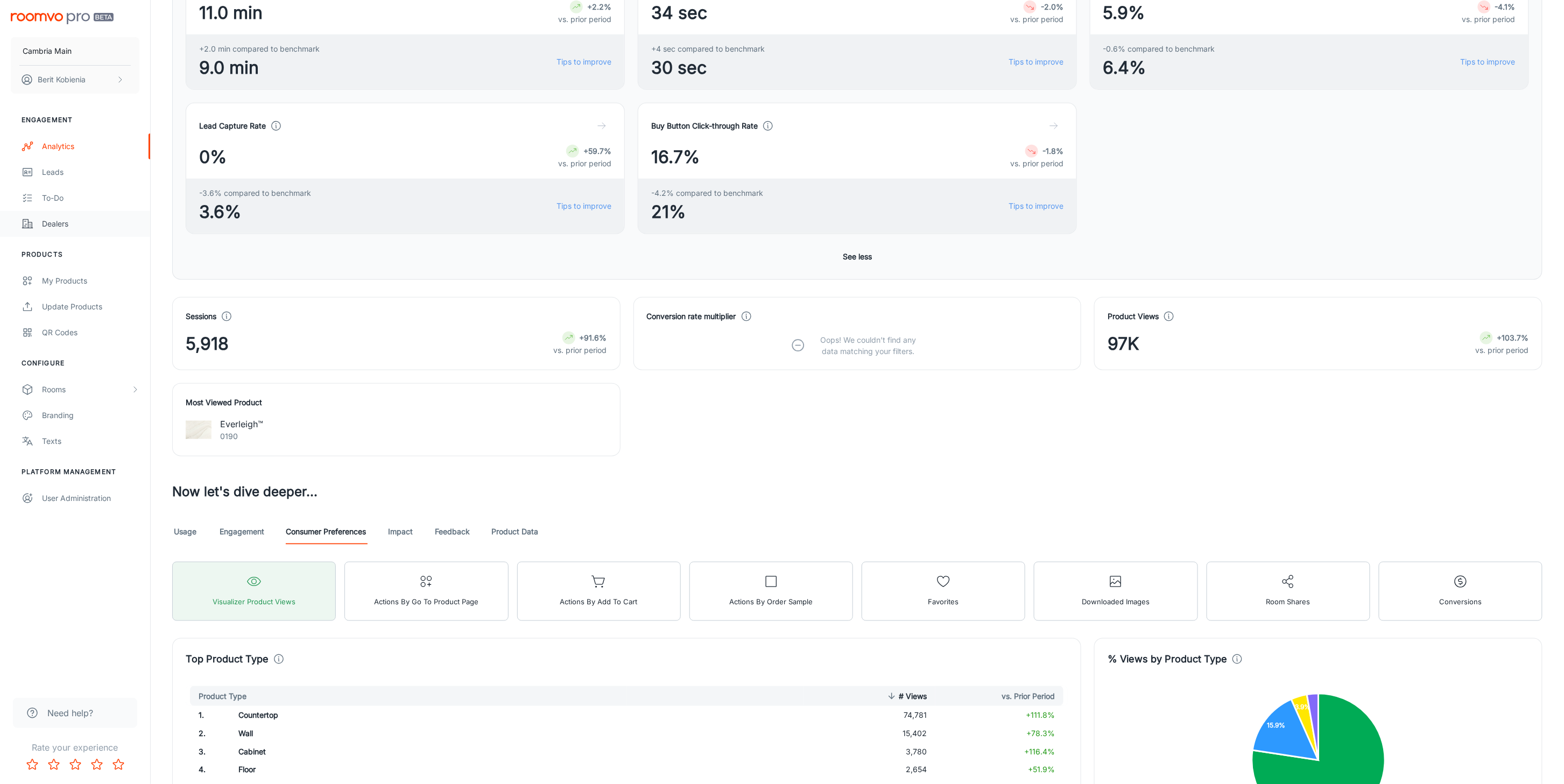
click at [64, 232] on link "Dealers" at bounding box center [75, 224] width 150 height 26
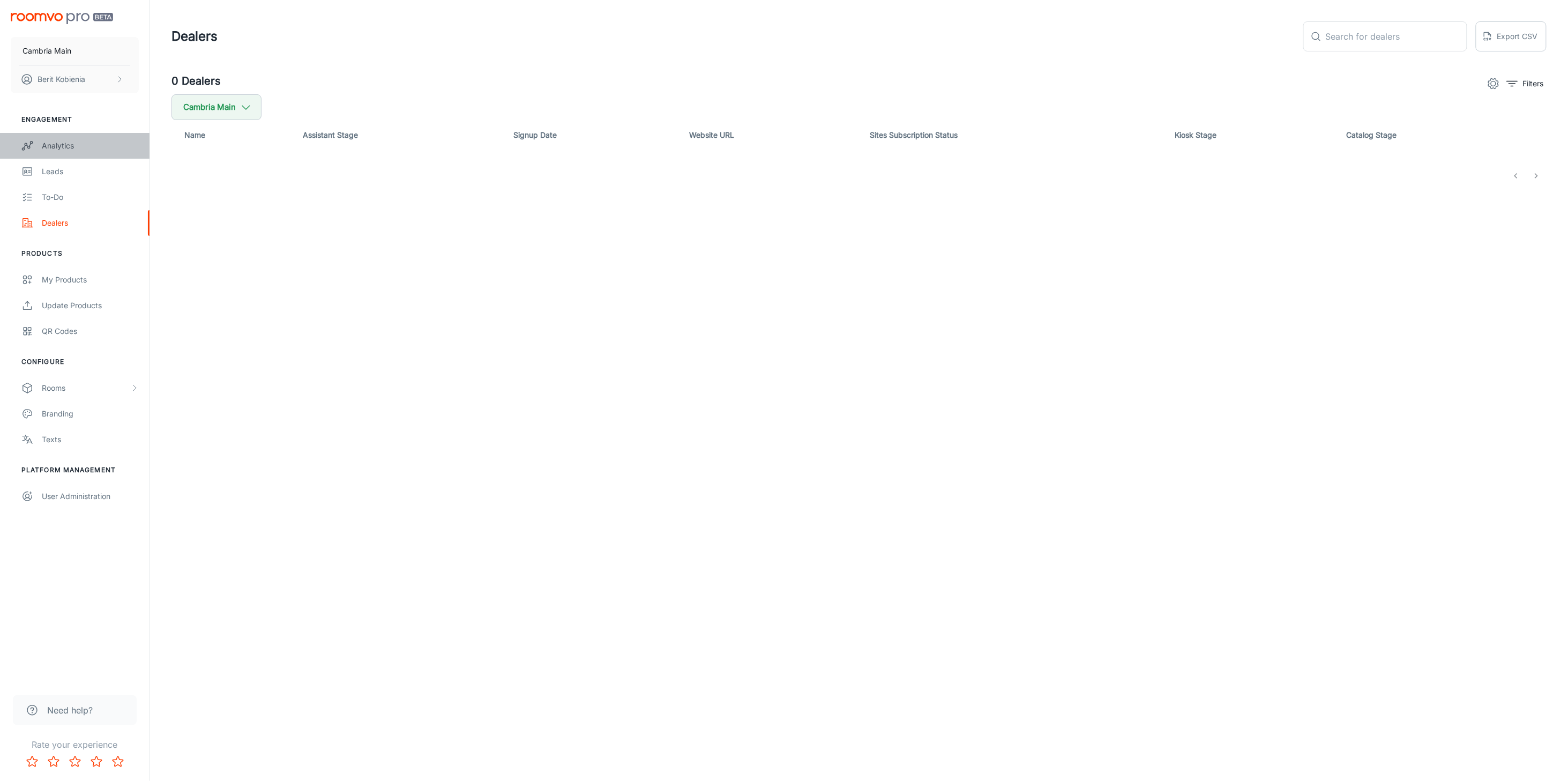
click at [88, 141] on div "Analytics" at bounding box center [90, 145] width 97 height 12
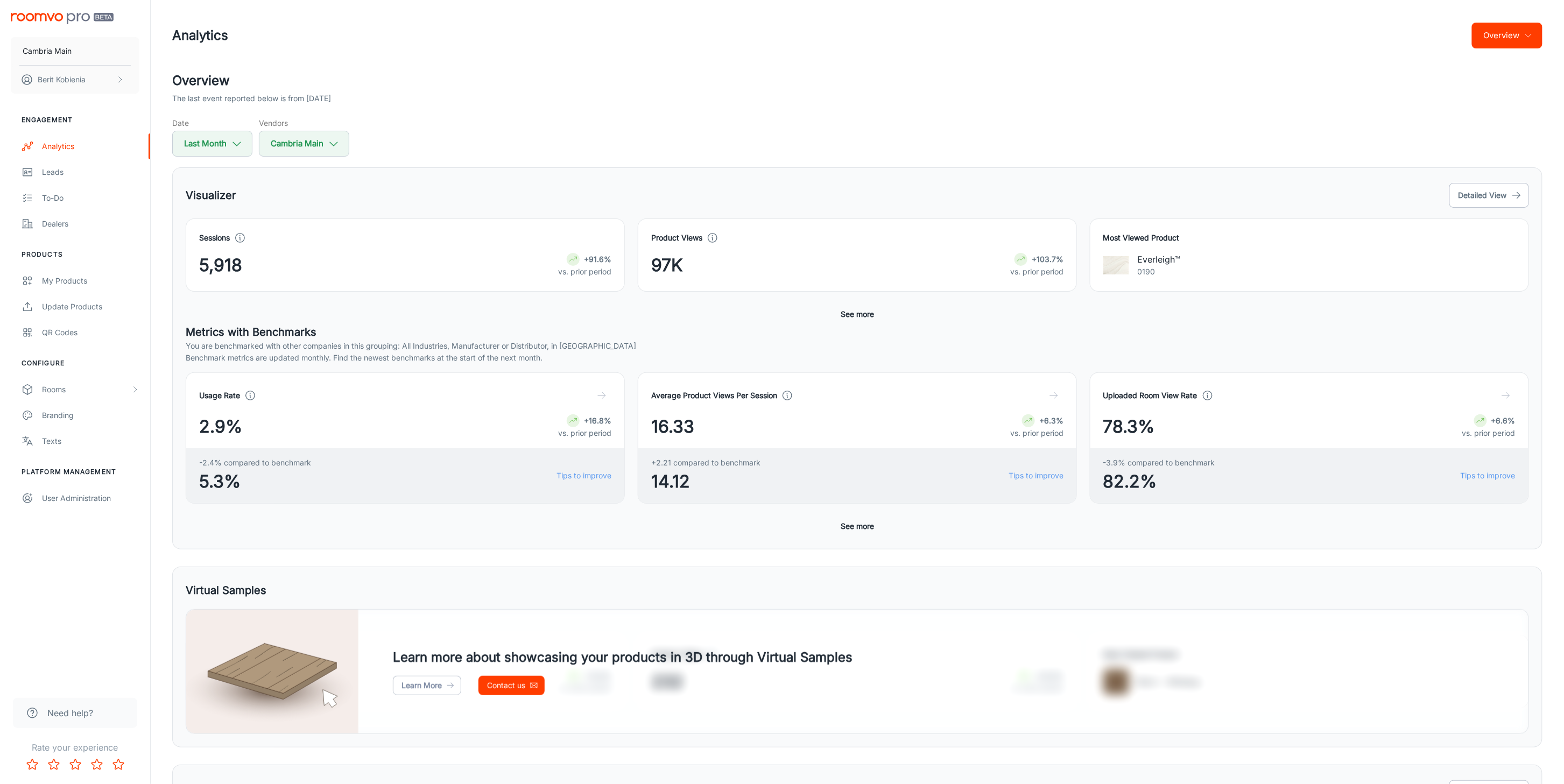
click at [954, 16] on header "Analytics Overview" at bounding box center [858, 35] width 1396 height 71
click at [954, 29] on button "Overview" at bounding box center [1507, 35] width 70 height 26
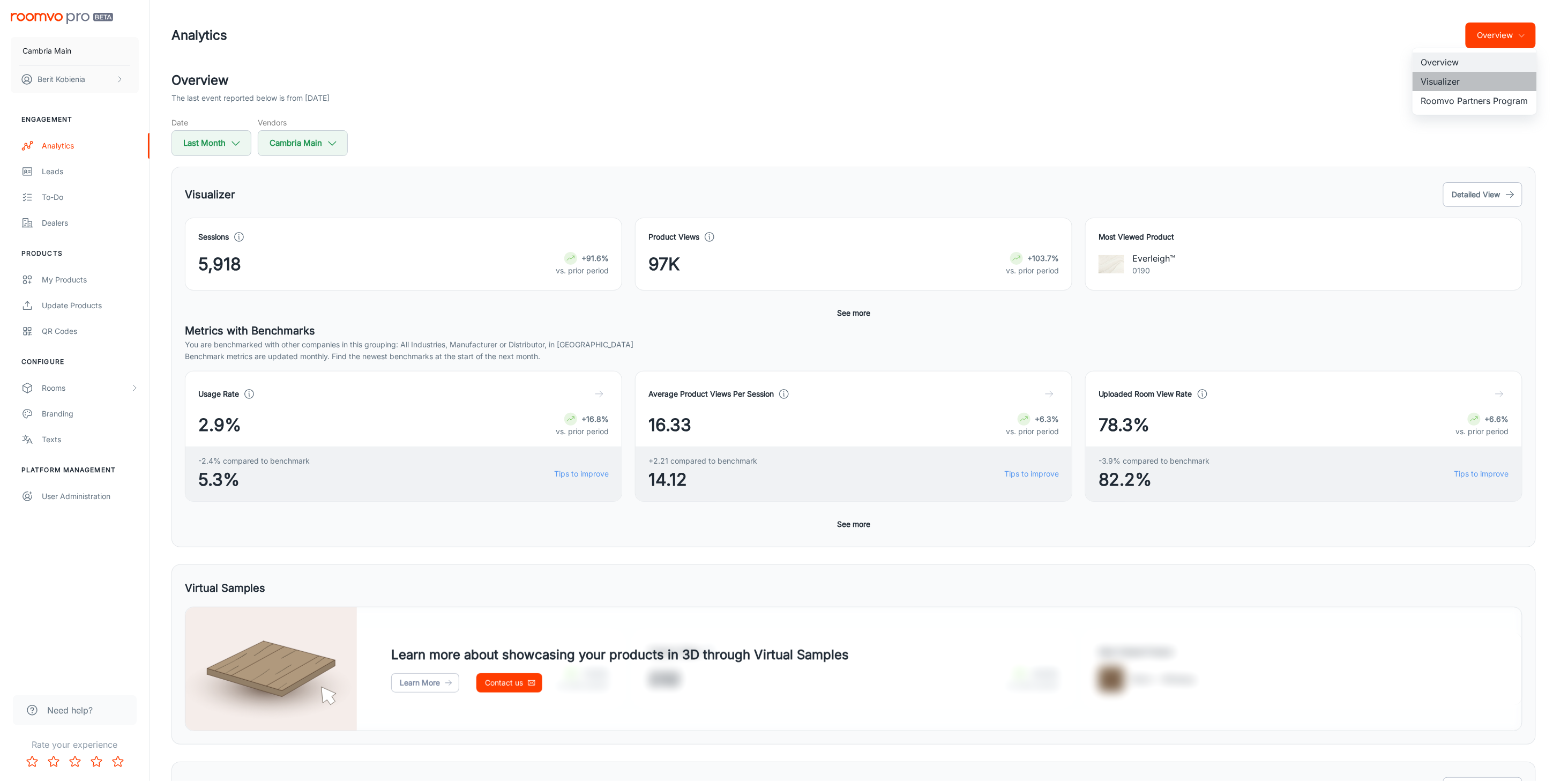
click at [950, 80] on li "Visualizer" at bounding box center [1475, 82] width 124 height 19
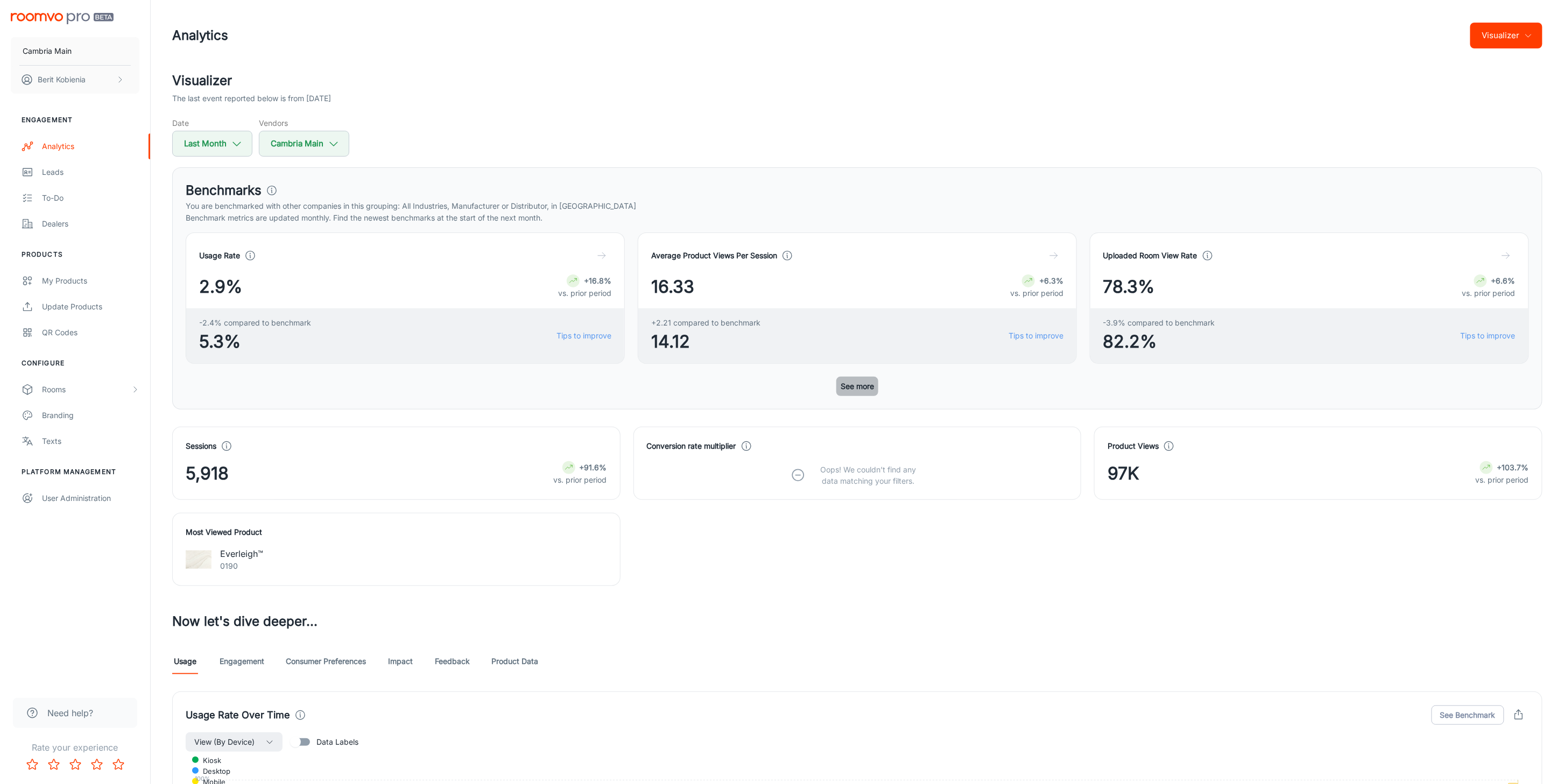
click at [866, 394] on button "See more" at bounding box center [857, 386] width 42 height 20
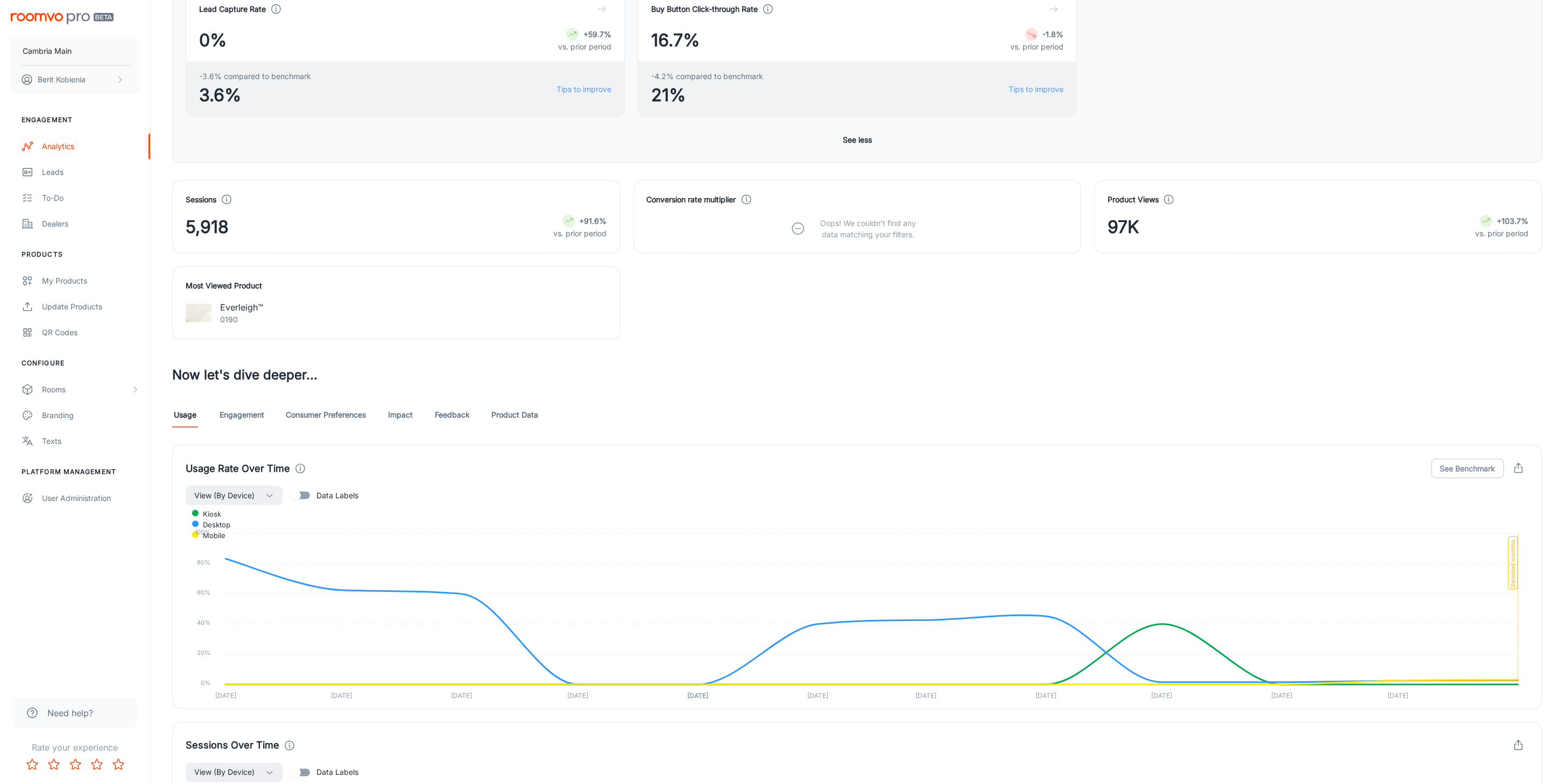
scroll to position [590, 0]
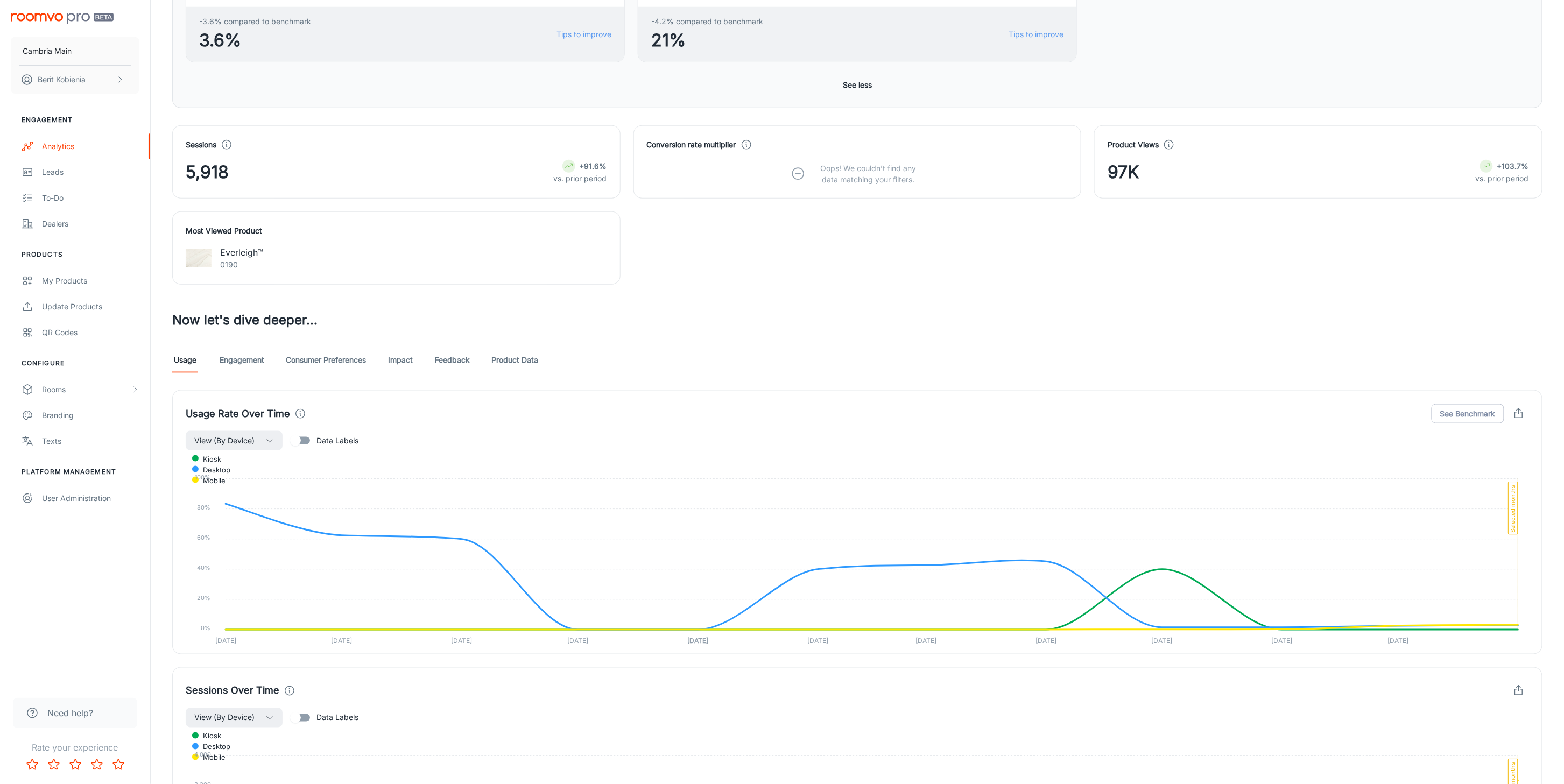
click at [240, 379] on div "Usage Rate Over Time See Benchmark View (By Device) Data Labels kiosk desktop m…" at bounding box center [851, 515] width 1384 height 277
click at [240, 370] on link "Engagement" at bounding box center [242, 360] width 45 height 26
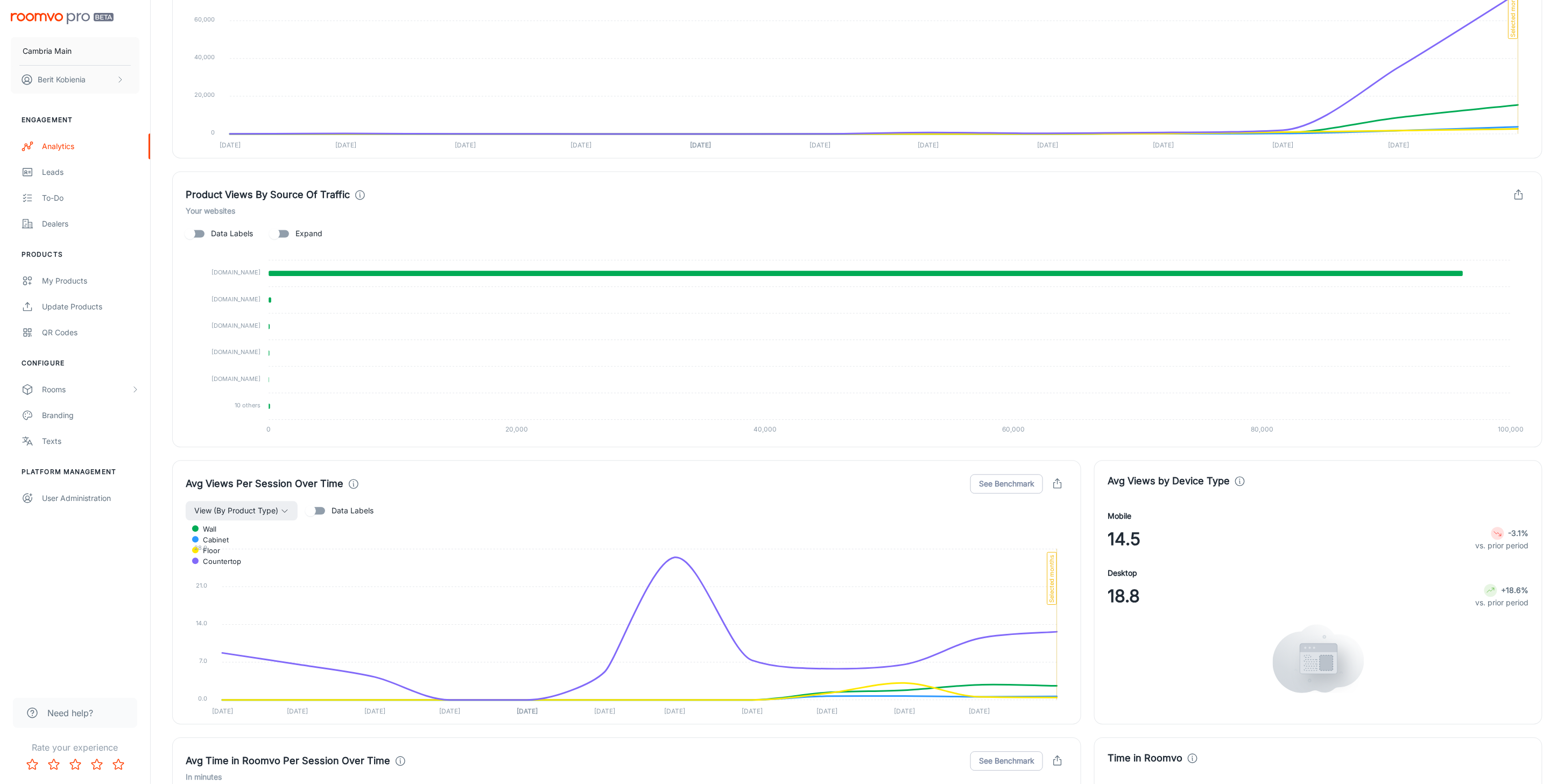
scroll to position [818, 0]
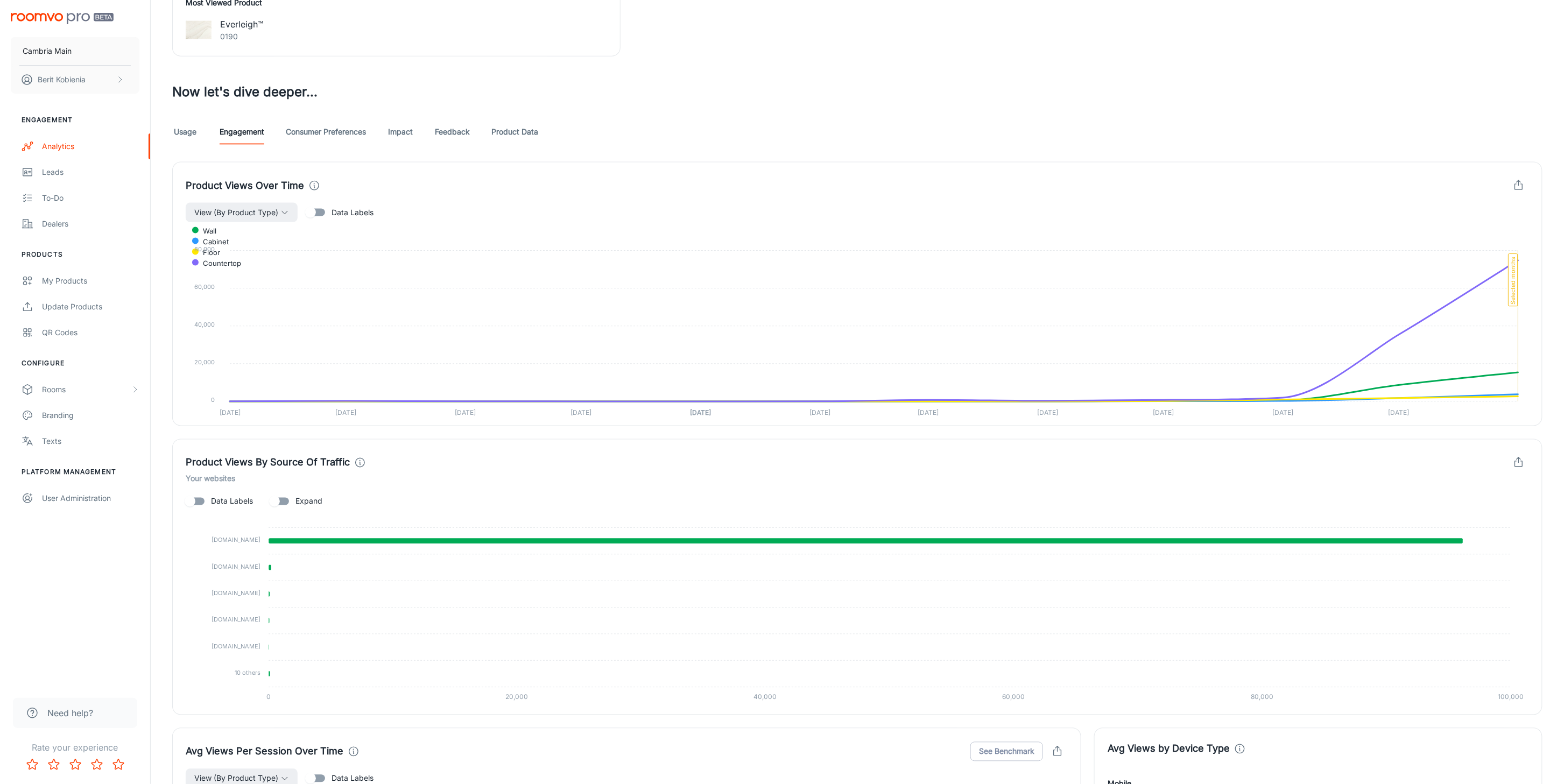
click at [226, 254] on foreignobject "Wall Cabinet Floor Countertop" at bounding box center [857, 320] width 1343 height 196
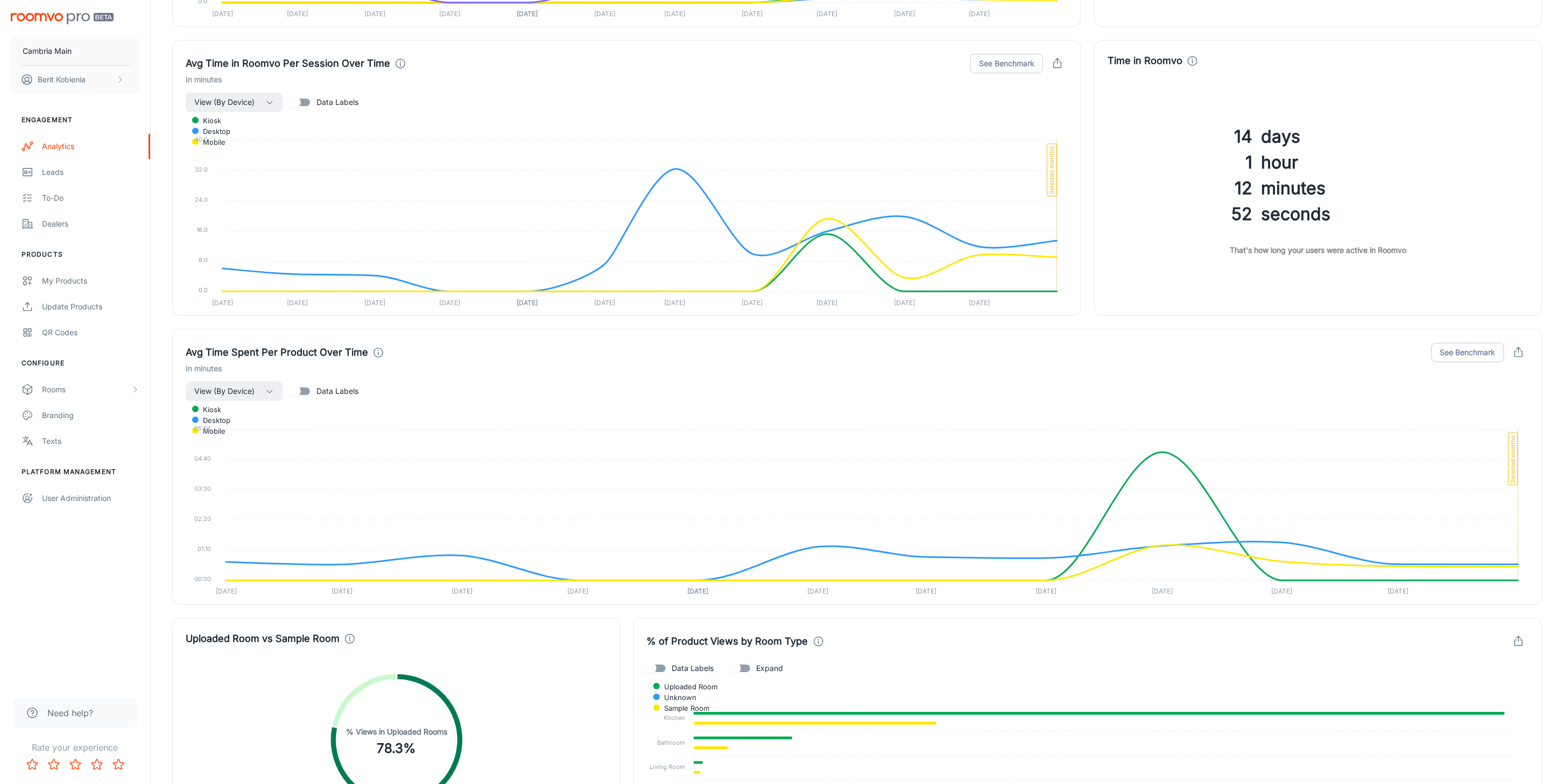
scroll to position [980, 0]
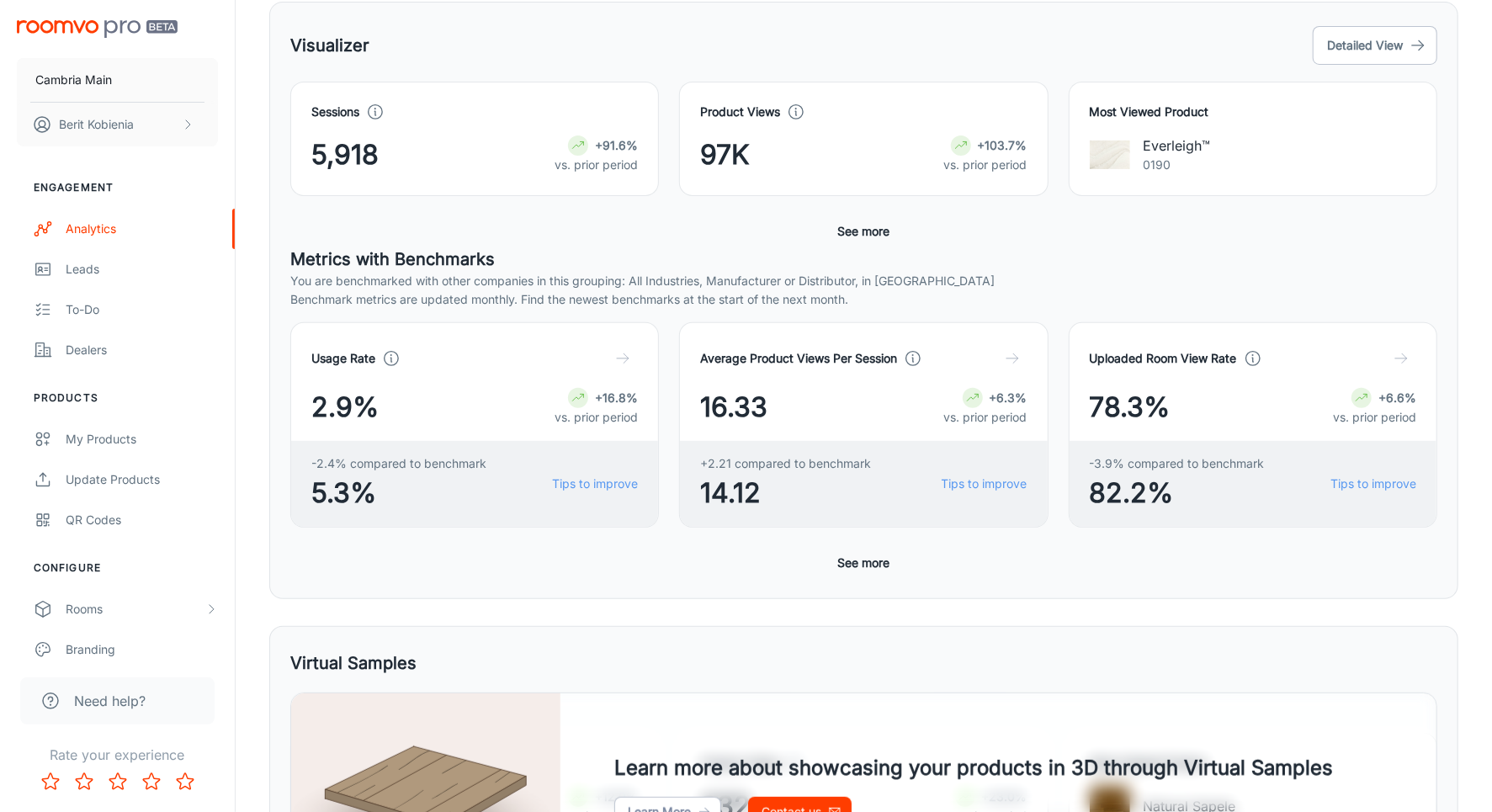
scroll to position [254, 0]
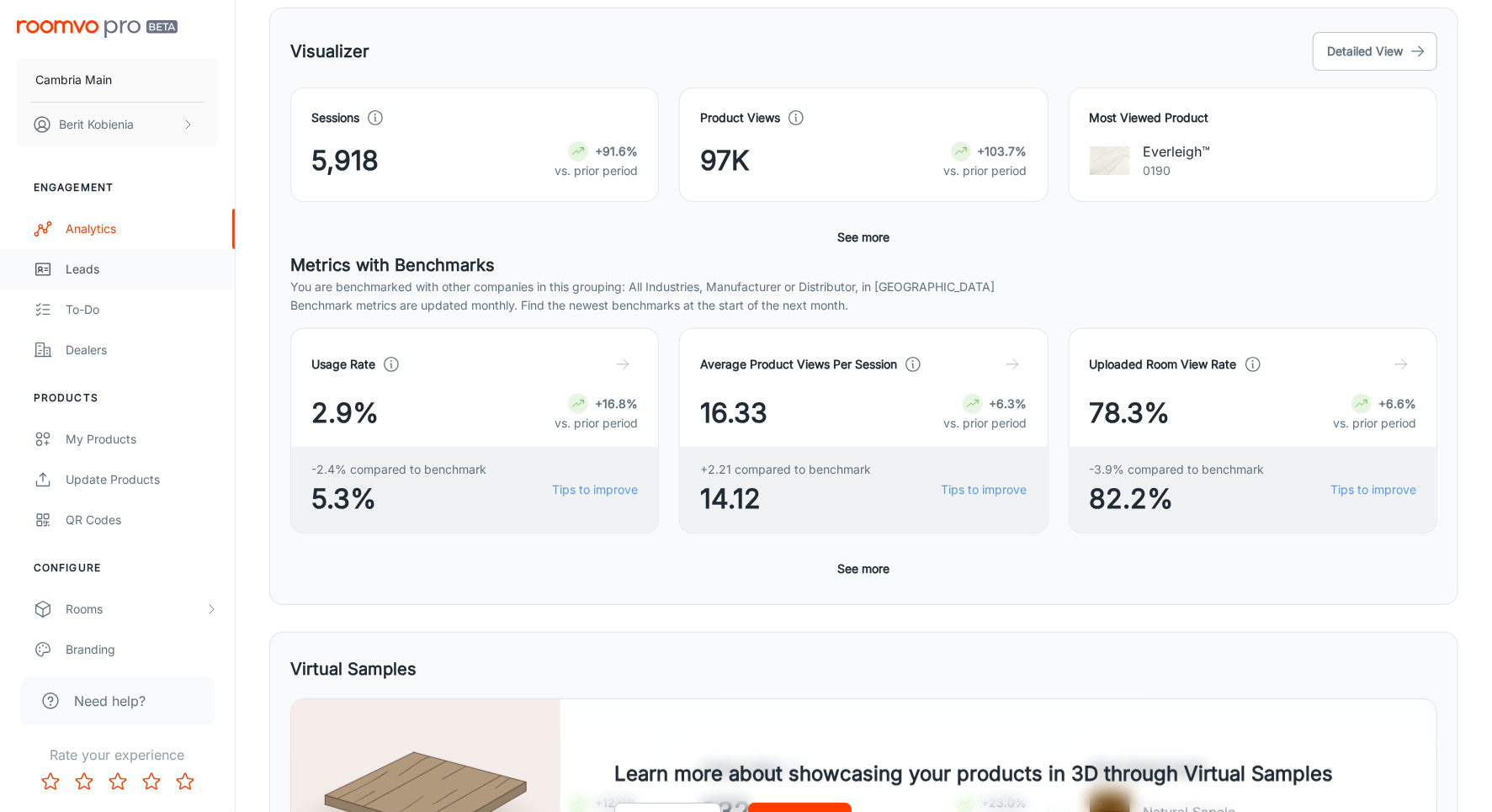
click at [132, 280] on link "Leads" at bounding box center [118, 269] width 235 height 40
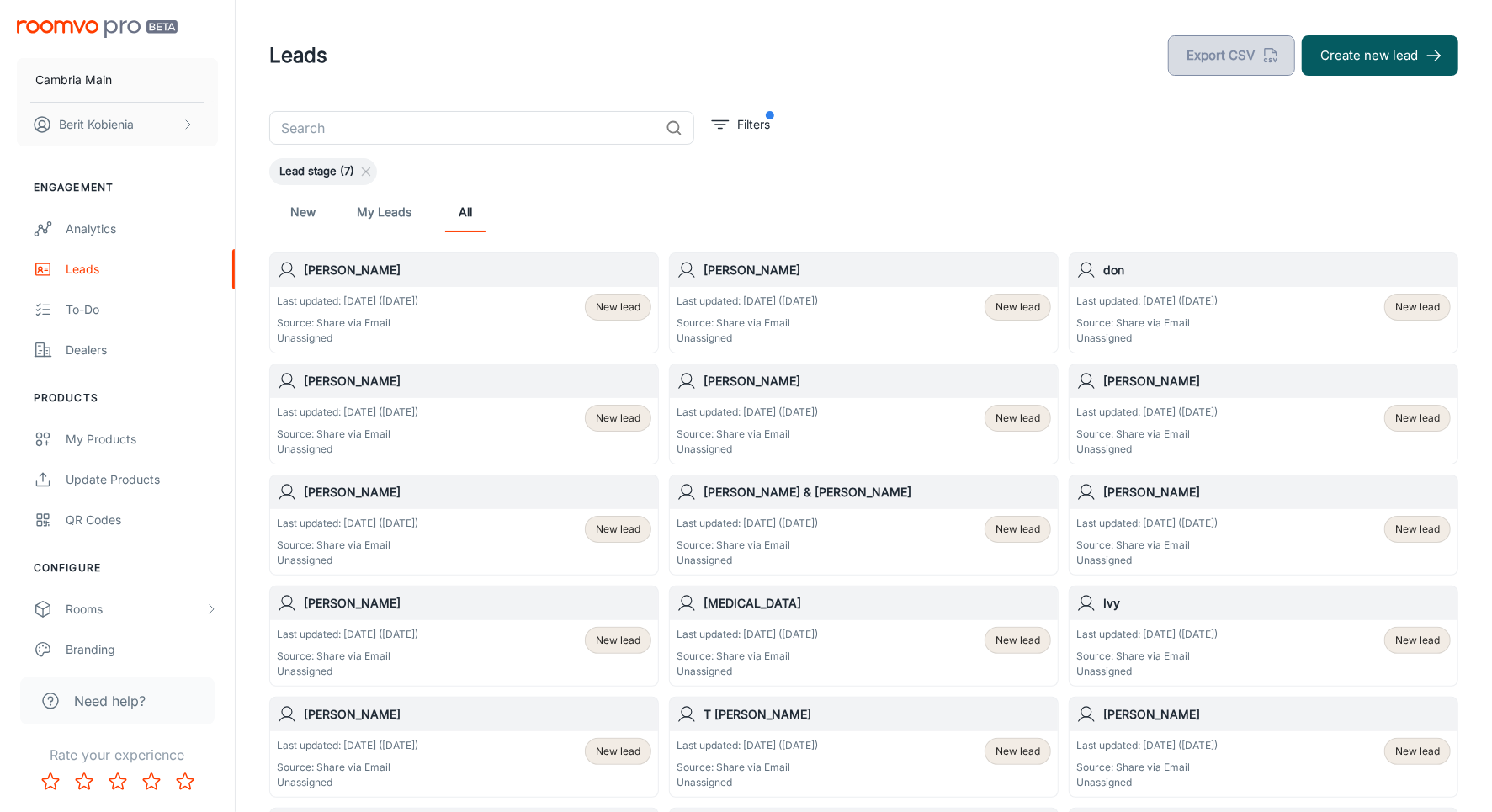
click at [1243, 67] on button "Export CSV" at bounding box center [1231, 55] width 127 height 40
